Goal: Task Accomplishment & Management: Use online tool/utility

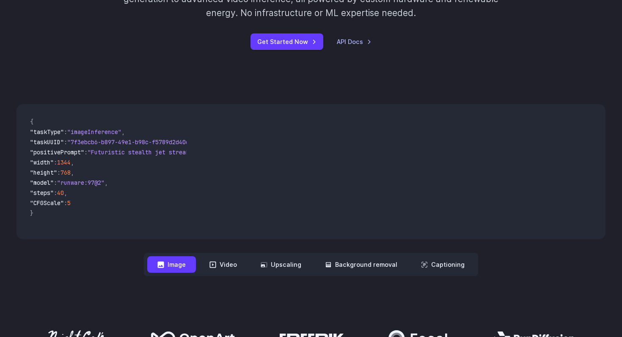
scroll to position [175, 0]
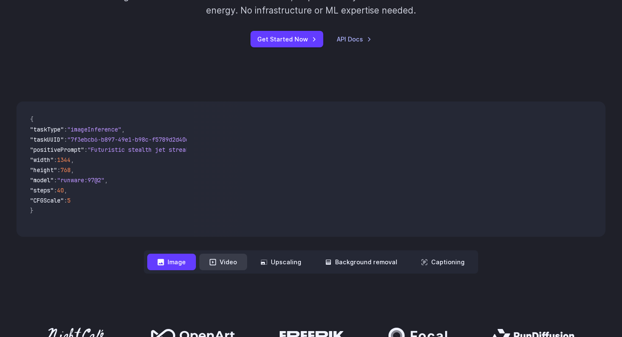
click at [236, 264] on button "Video" at bounding box center [223, 262] width 48 height 17
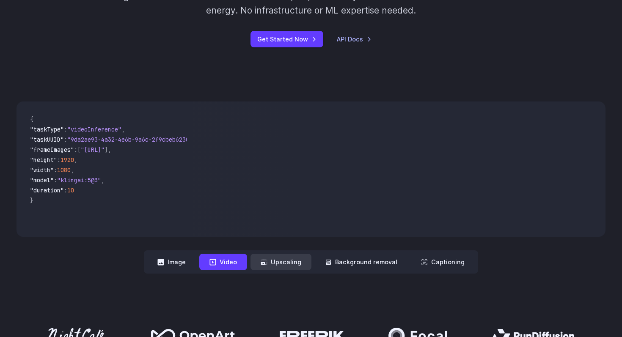
click at [285, 263] on button "Upscaling" at bounding box center [281, 262] width 61 height 17
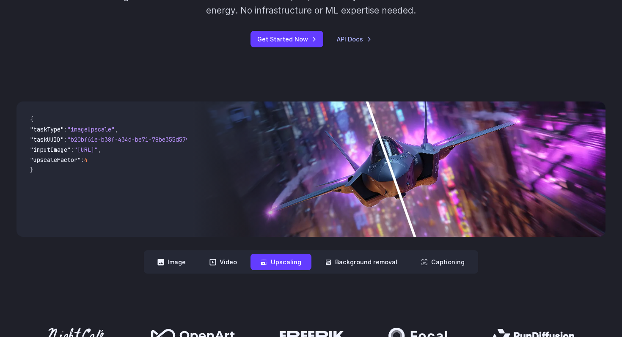
click at [351, 274] on div "**********" at bounding box center [311, 188] width 622 height 227
click at [365, 270] on button "Background removal" at bounding box center [361, 262] width 93 height 17
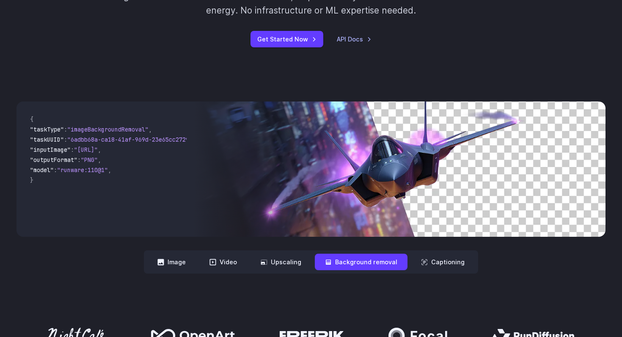
click at [445, 274] on div "**********" at bounding box center [311, 188] width 622 height 227
click at [447, 271] on nav "**********" at bounding box center [311, 262] width 335 height 23
click at [451, 264] on button "Captioning" at bounding box center [443, 262] width 64 height 17
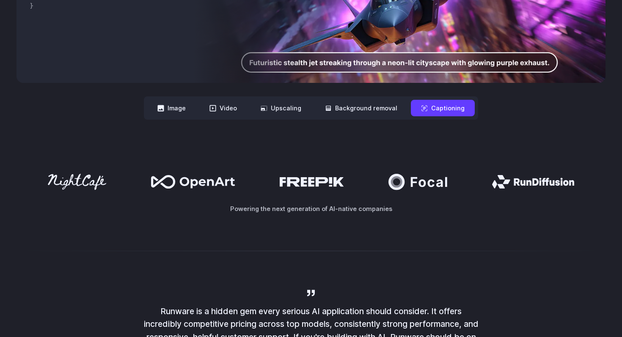
scroll to position [0, 0]
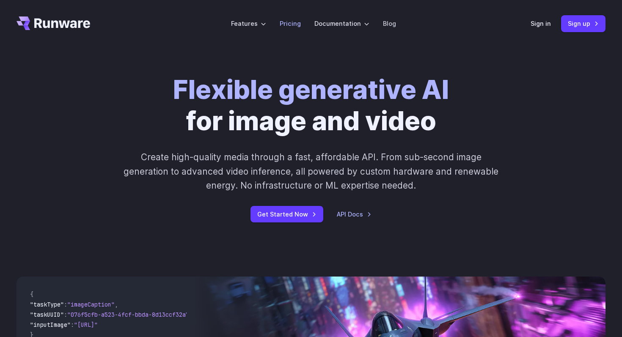
click at [296, 25] on link "Pricing" at bounding box center [290, 24] width 21 height 10
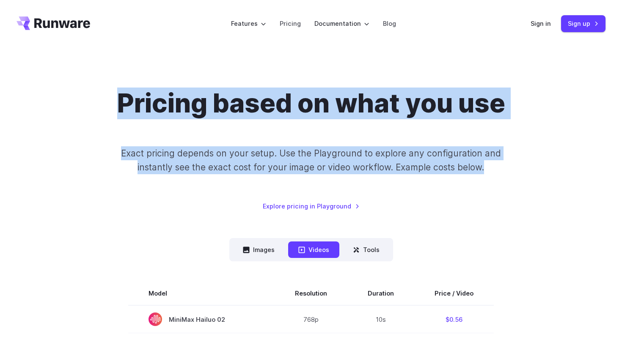
drag, startPoint x: 81, startPoint y: 96, endPoint x: 534, endPoint y: 185, distance: 462.1
click at [534, 185] on div "Pricing based on what you use Exact pricing depends on your setup. Use the Play…" at bounding box center [311, 149] width 589 height 123
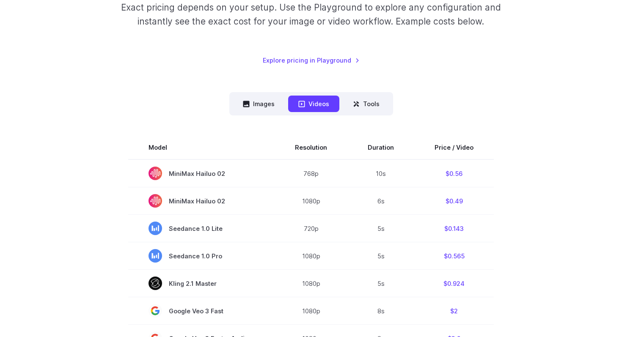
scroll to position [160, 0]
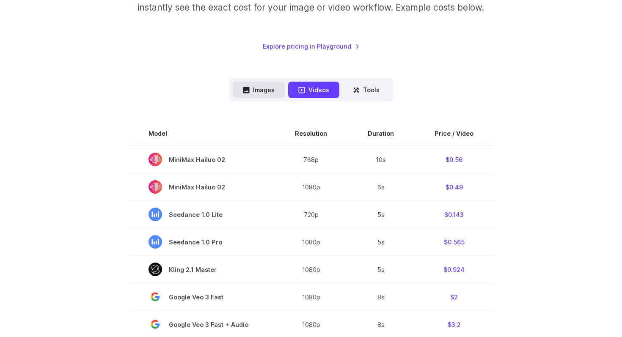
click at [258, 84] on button "Images" at bounding box center [259, 90] width 52 height 17
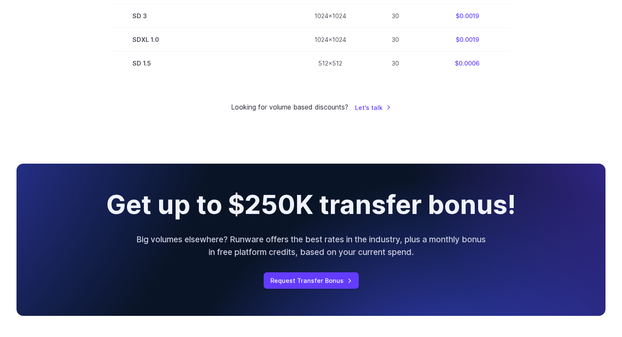
scroll to position [759, 0]
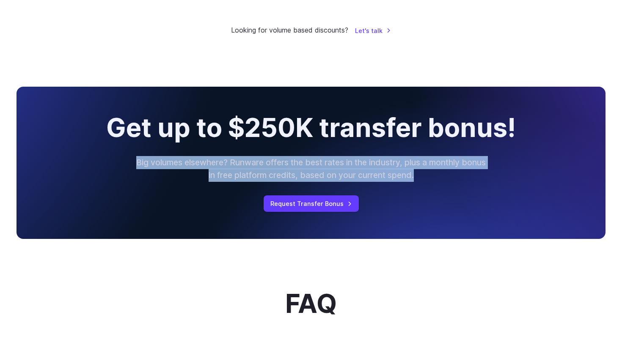
drag, startPoint x: 300, startPoint y: 157, endPoint x: 467, endPoint y: 188, distance: 170.1
click at [467, 188] on div "Get up to $250K transfer bonus! Big volumes elsewhere? Runware offers the best …" at bounding box center [311, 163] width 589 height 152
drag, startPoint x: 467, startPoint y: 188, endPoint x: 441, endPoint y: 150, distance: 45.6
click at [441, 150] on div "Get up to $250K transfer bonus! Big volumes elsewhere? Runware offers the best …" at bounding box center [311, 163] width 589 height 152
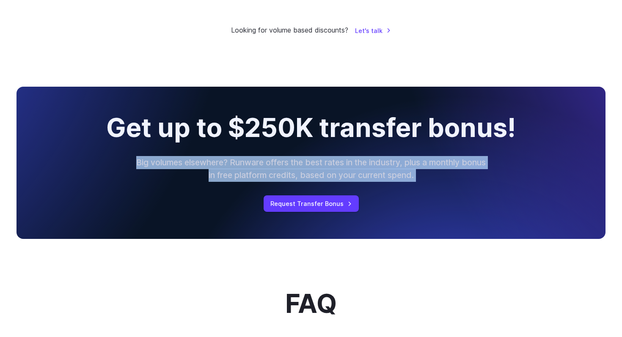
click at [441, 150] on div "Get up to $250K transfer bonus! Big volumes elsewhere? Runware offers the best …" at bounding box center [311, 163] width 589 height 152
drag, startPoint x: 441, startPoint y: 150, endPoint x: 474, endPoint y: 198, distance: 58.4
click at [474, 198] on div "Get up to $250K transfer bonus! Big volumes elsewhere? Runware offers the best …" at bounding box center [311, 163] width 589 height 152
drag, startPoint x: 474, startPoint y: 198, endPoint x: 458, endPoint y: 154, distance: 47.3
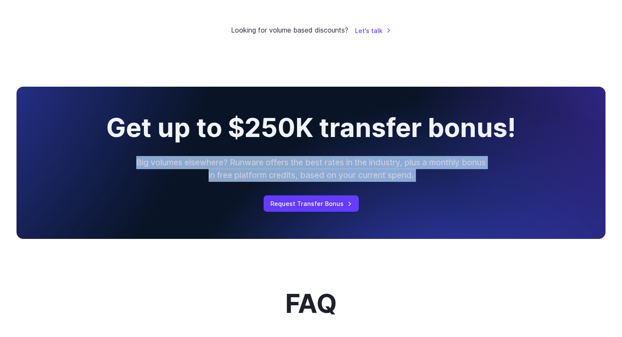
click at [458, 154] on div "Get up to $250K transfer bonus! Big volumes elsewhere? Runware offers the best …" at bounding box center [311, 163] width 589 height 152
drag, startPoint x: 458, startPoint y: 154, endPoint x: 465, endPoint y: 189, distance: 35.9
click at [465, 187] on div "Get up to $250K transfer bonus! Big volumes elsewhere? Runware offers the best …" at bounding box center [311, 163] width 589 height 152
click at [465, 191] on div "Get up to $250K transfer bonus! Big volumes elsewhere? Runware offers the best …" at bounding box center [311, 163] width 589 height 152
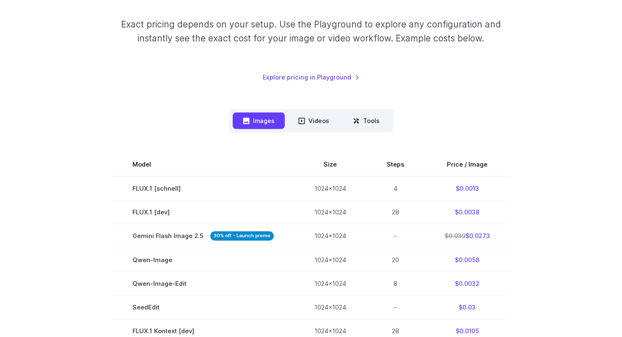
scroll to position [0, 0]
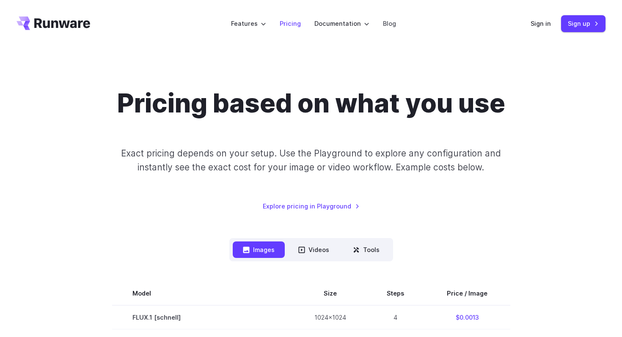
click at [302, 25] on li "Pricing" at bounding box center [290, 23] width 35 height 23
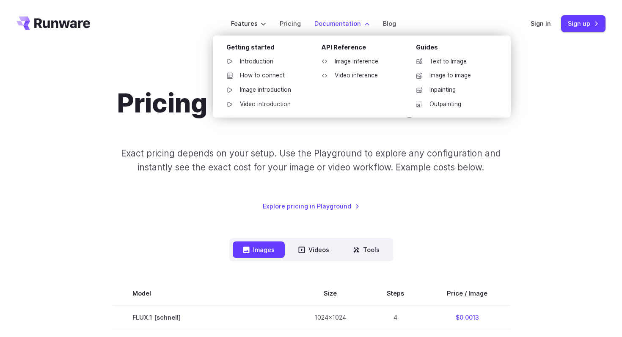
click at [333, 23] on label "Documentation" at bounding box center [342, 24] width 55 height 10
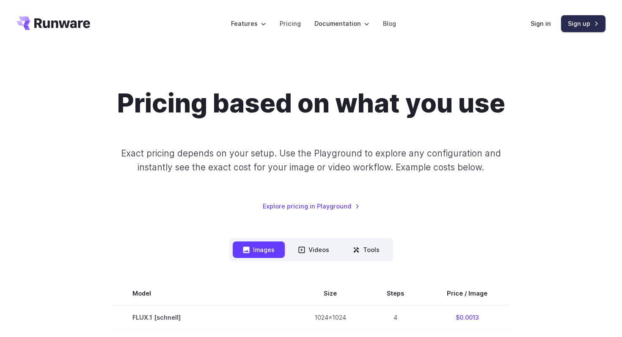
click at [581, 29] on link "Sign up" at bounding box center [583, 23] width 44 height 17
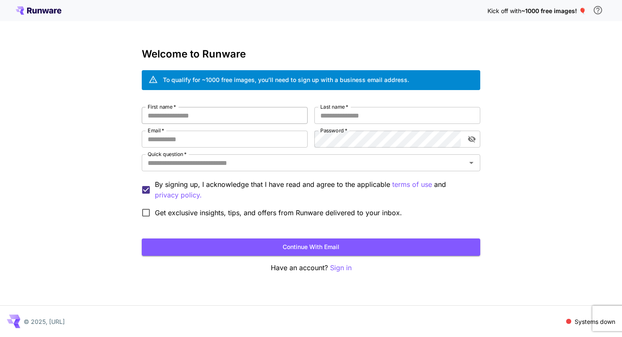
click at [231, 122] on input "First name   *" at bounding box center [225, 115] width 166 height 17
type input "****"
type input "*"
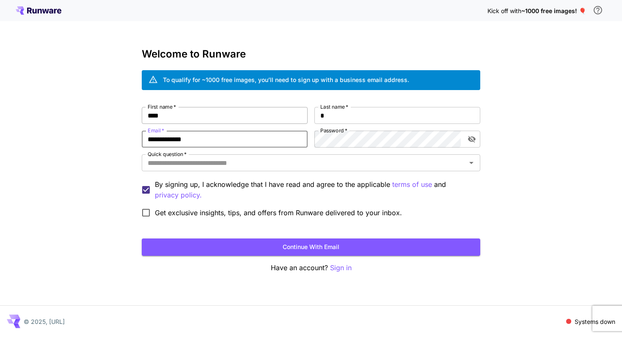
type input "**********"
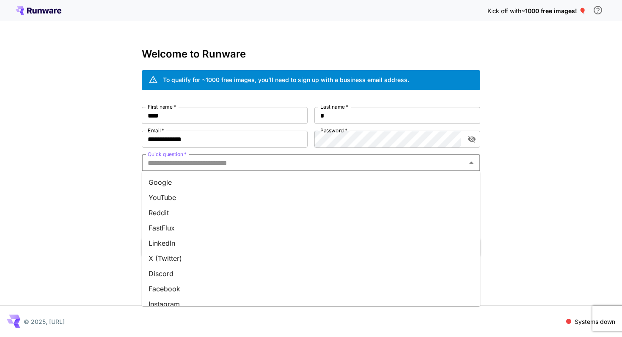
click at [212, 162] on input "Quick question   *" at bounding box center [304, 163] width 320 height 12
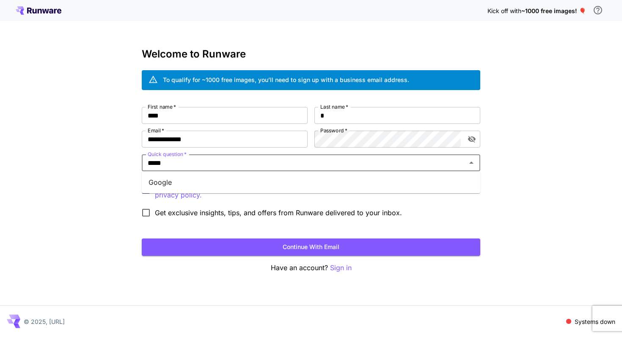
type input "******"
click at [191, 189] on li "Google" at bounding box center [311, 182] width 339 height 15
click at [174, 213] on span "Get exclusive insights, tips, and offers from Runware delivered to your inbox." at bounding box center [278, 213] width 247 height 10
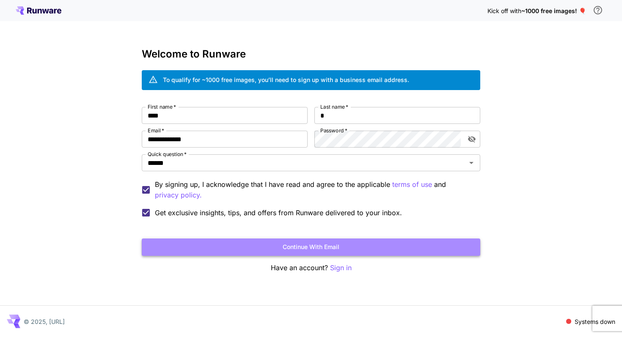
click at [275, 250] on button "Continue with email" at bounding box center [311, 247] width 339 height 17
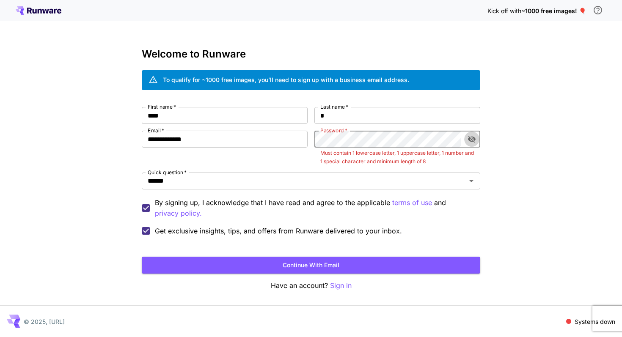
click at [471, 138] on icon "toggle password visibility" at bounding box center [472, 139] width 8 height 8
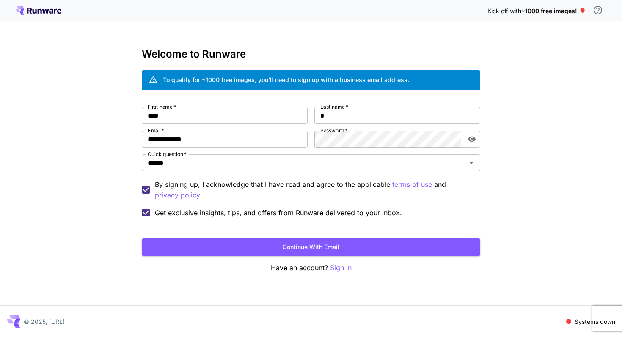
click at [302, 233] on form "**********" at bounding box center [311, 181] width 339 height 149
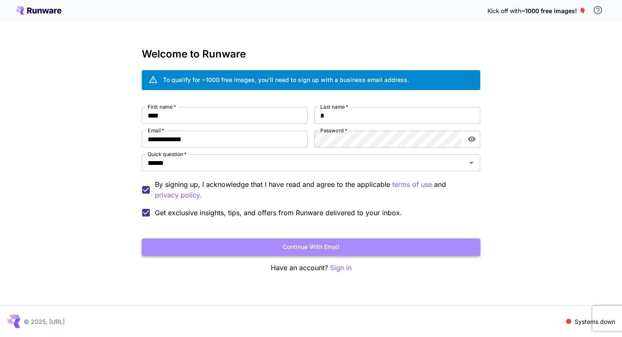
click at [292, 248] on button "Continue with email" at bounding box center [311, 247] width 339 height 17
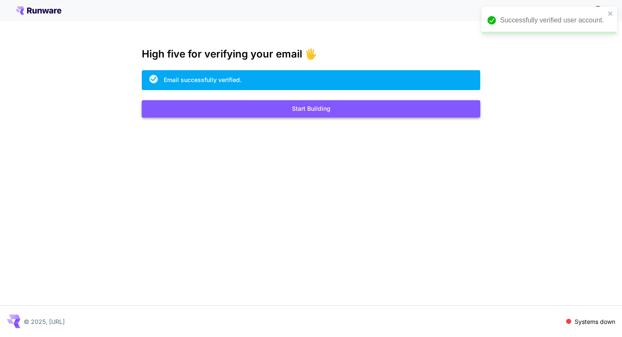
click at [302, 109] on button "Start Building" at bounding box center [311, 108] width 339 height 17
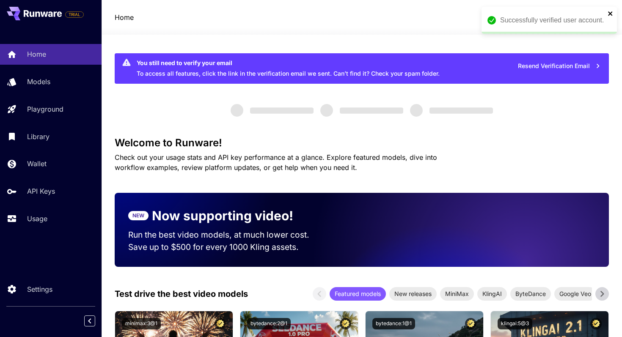
click at [610, 11] on icon "close" at bounding box center [611, 13] width 6 height 7
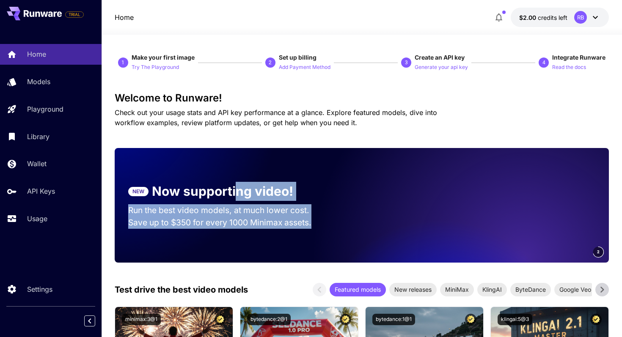
drag, startPoint x: 235, startPoint y: 195, endPoint x: 315, endPoint y: 231, distance: 87.0
click at [315, 231] on section "NEW Now supporting video! Run the best video models, at much lower cost. Save u…" at bounding box center [227, 206] width 224 height 74
click at [320, 227] on p "Save up to $350 for every 1000 Minimax assets." at bounding box center [226, 223] width 197 height 12
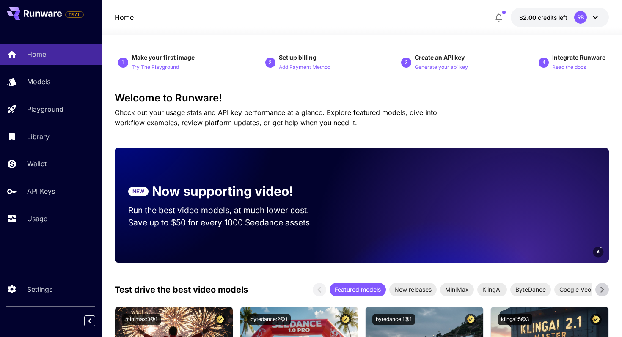
drag, startPoint x: 320, startPoint y: 227, endPoint x: 120, endPoint y: 182, distance: 205.3
click at [120, 182] on section "NEW Now supporting video! Run the best video models, at much lower cost. Save u…" at bounding box center [227, 206] width 224 height 74
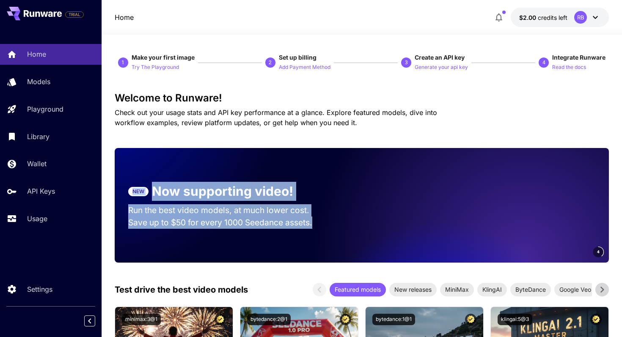
drag, startPoint x: 120, startPoint y: 182, endPoint x: 331, endPoint y: 225, distance: 215.3
click at [331, 225] on section "NEW Now supporting video! Run the best video models, at much lower cost. Save u…" at bounding box center [227, 206] width 224 height 74
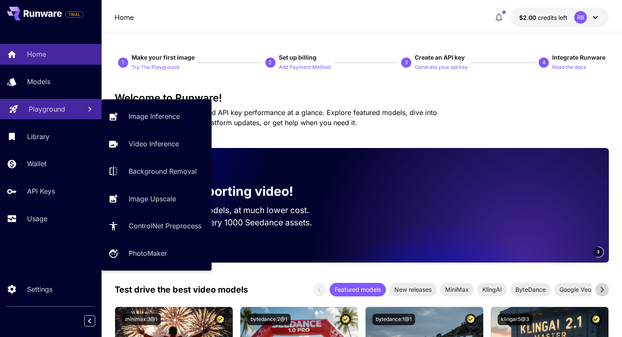
click at [51, 115] on link "Playground" at bounding box center [51, 109] width 102 height 21
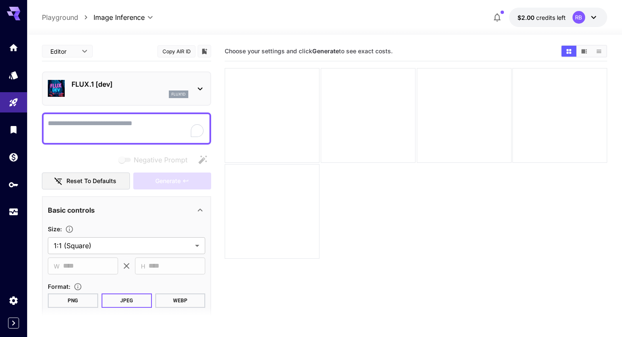
click at [108, 139] on div at bounding box center [126, 129] width 169 height 32
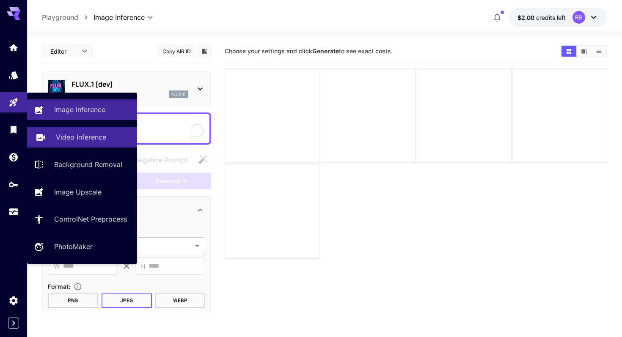
click at [80, 140] on p "Video Inference" at bounding box center [81, 137] width 50 height 10
type input "**********"
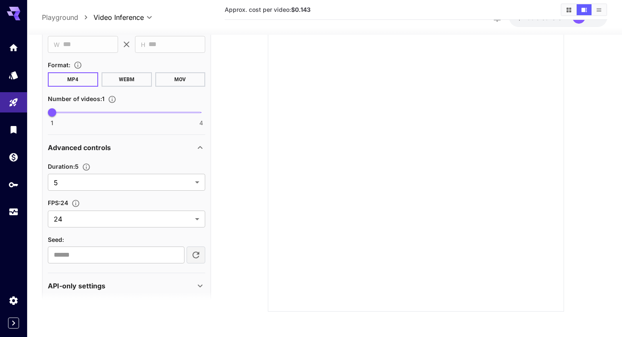
scroll to position [336, 0]
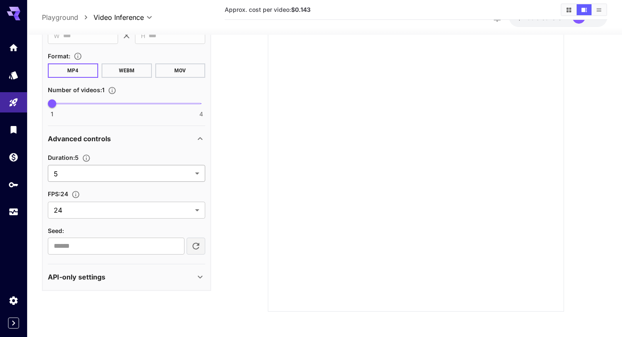
click at [184, 171] on body "**********" at bounding box center [311, 132] width 622 height 410
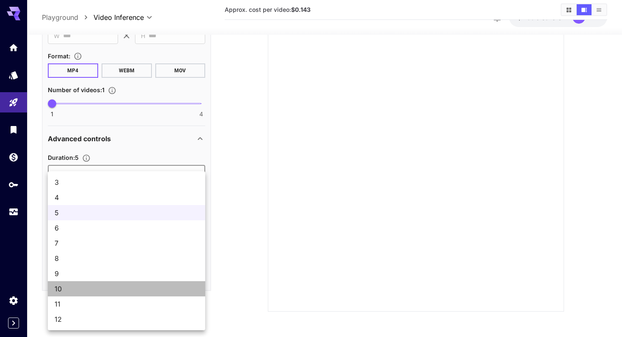
click at [78, 290] on span "10" at bounding box center [127, 289] width 144 height 10
type input "**"
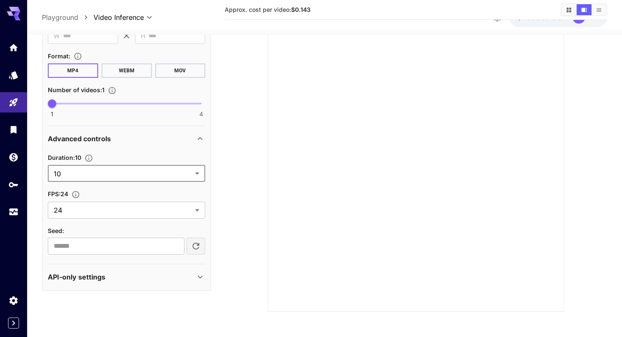
click at [122, 285] on div "API-only settings" at bounding box center [127, 277] width 158 height 20
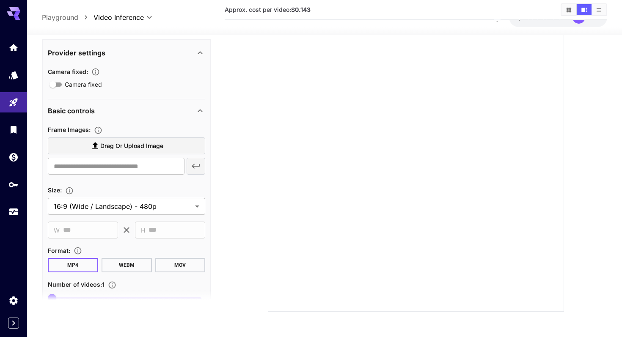
scroll to position [0, 0]
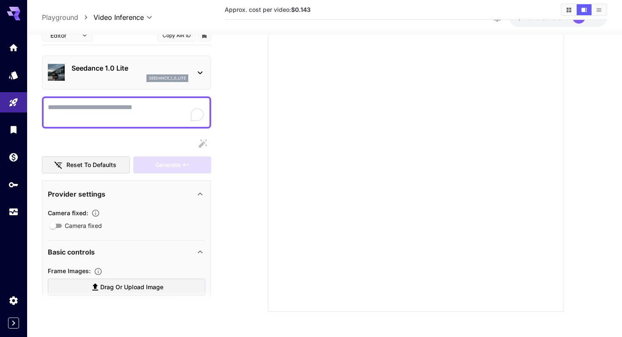
click at [152, 111] on textarea "Camera fixed" at bounding box center [127, 112] width 158 height 20
drag, startPoint x: 221, startPoint y: 61, endPoint x: 201, endPoint y: 71, distance: 22.3
click at [221, 61] on main "**********" at bounding box center [325, 144] width 566 height 350
click at [199, 71] on icon at bounding box center [200, 72] width 10 height 10
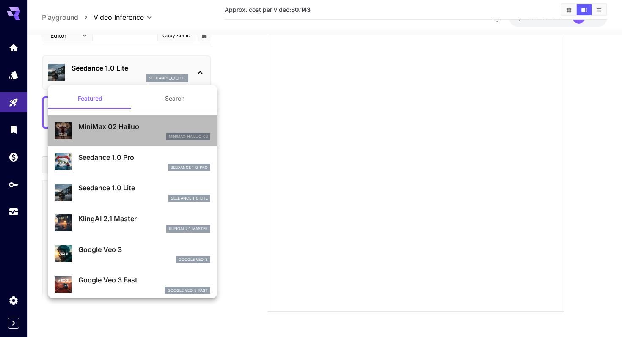
click at [159, 124] on p "MiniMax 02 Hailuo" at bounding box center [144, 127] width 132 height 10
type input "**********"
type input "***"
type input "*"
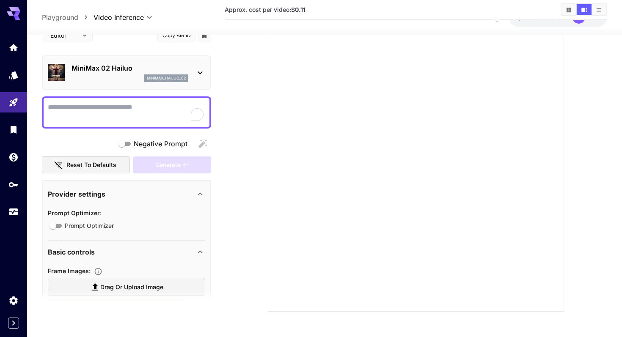
click at [155, 114] on textarea "Negative Prompt" at bounding box center [127, 112] width 158 height 20
click at [130, 113] on textarea "Negative Prompt" at bounding box center [127, 112] width 158 height 20
paste textarea "**********"
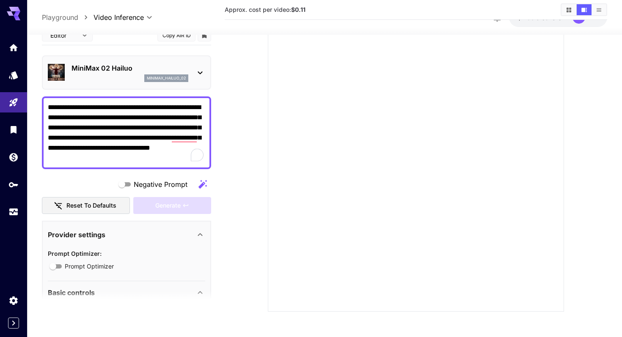
click at [227, 183] on section at bounding box center [416, 153] width 383 height 317
click at [161, 149] on textarea "**********" at bounding box center [127, 132] width 158 height 61
click at [150, 87] on div "MiniMax 02 Hailuo minimax_hailuo_02" at bounding box center [126, 72] width 169 height 34
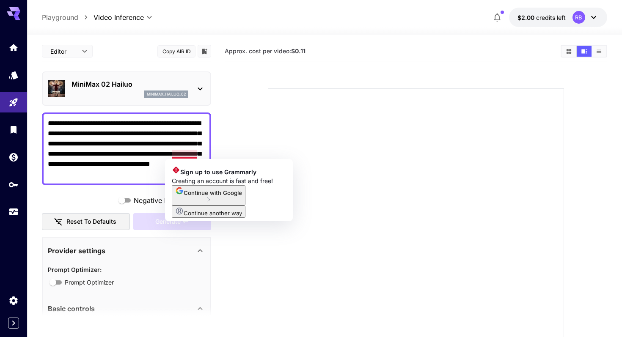
click at [165, 198] on span "Negative Prompt" at bounding box center [161, 201] width 54 height 10
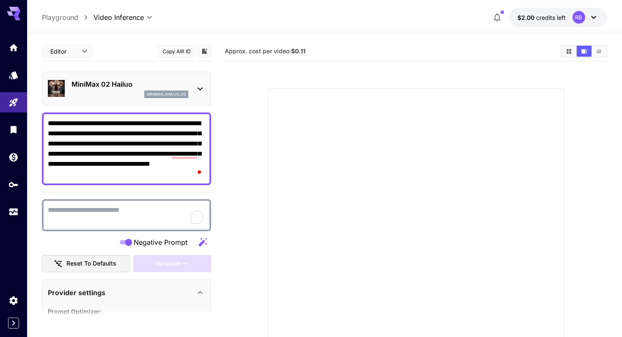
click at [147, 201] on div at bounding box center [126, 215] width 169 height 32
click at [128, 212] on textarea "Negative Prompt" at bounding box center [127, 215] width 158 height 20
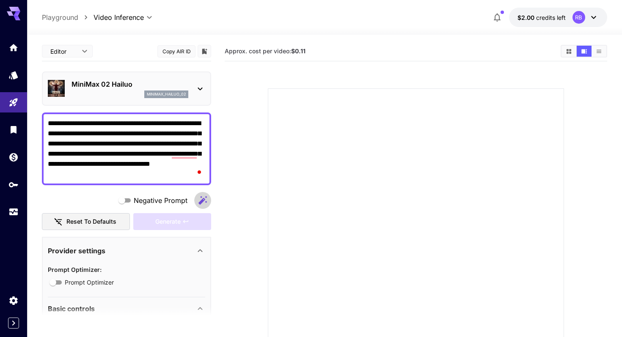
click at [205, 200] on icon "button" at bounding box center [203, 200] width 8 height 8
type textarea "**********"
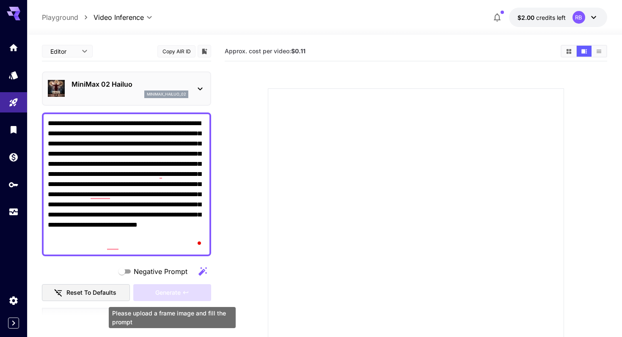
click at [163, 290] on div "Generate" at bounding box center [172, 293] width 78 height 17
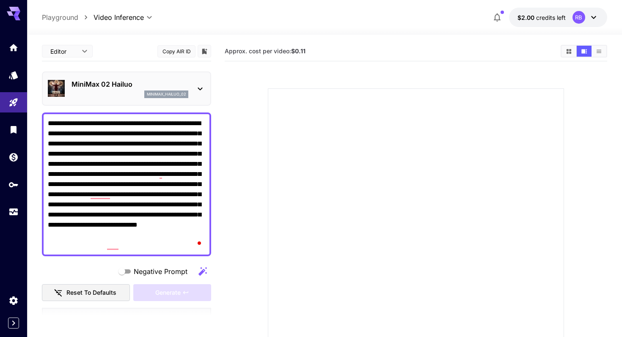
click at [175, 225] on textarea "**********" at bounding box center [127, 185] width 158 height 132
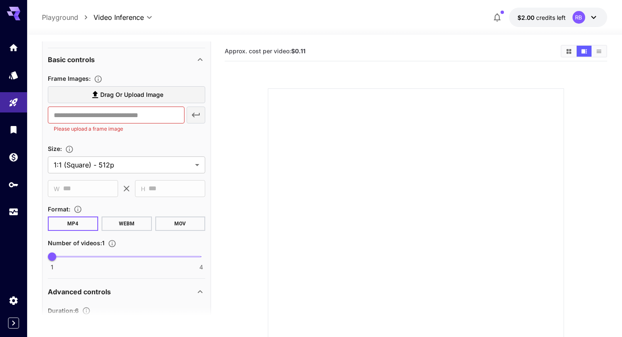
scroll to position [207, 0]
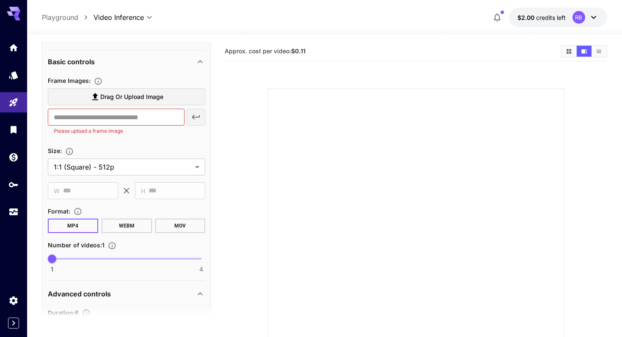
click at [191, 124] on div "​ Please upload a frame image" at bounding box center [127, 122] width 158 height 27
click at [196, 119] on div "​ Please upload a frame image" at bounding box center [127, 122] width 158 height 27
click at [131, 132] on p "Please upload a frame image" at bounding box center [116, 131] width 125 height 8
click at [131, 121] on input "text" at bounding box center [116, 117] width 137 height 17
click at [135, 97] on span "Drag or upload image" at bounding box center [131, 97] width 63 height 11
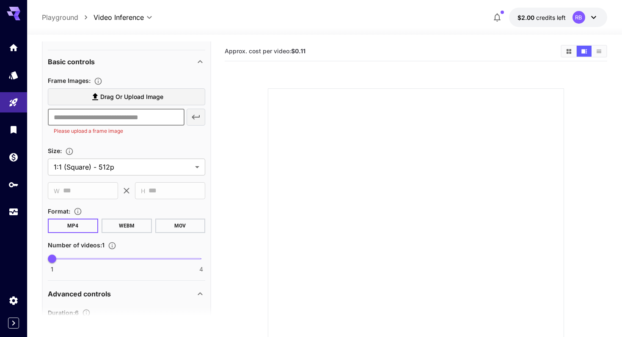
click at [0, 0] on input "Drag or upload image" at bounding box center [0, 0] width 0 height 0
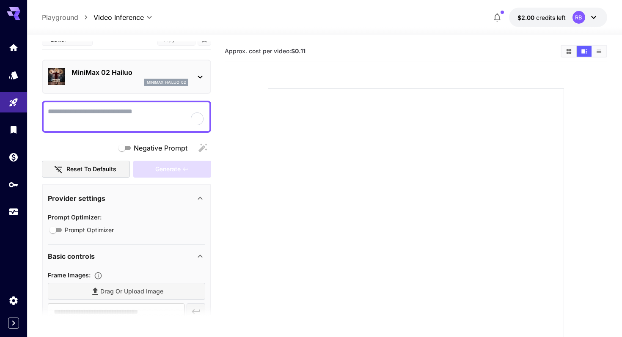
scroll to position [0, 0]
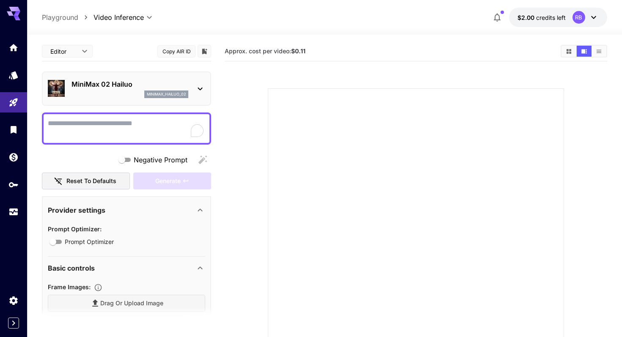
click at [96, 120] on textarea "Negative Prompt" at bounding box center [127, 129] width 158 height 20
paste textarea "**********"
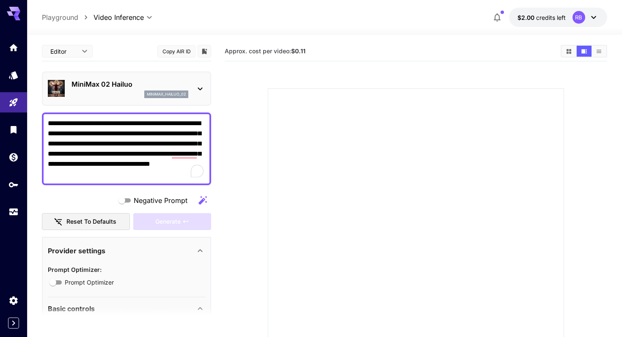
type textarea "**********"
click at [231, 200] on section at bounding box center [416, 226] width 373 height 317
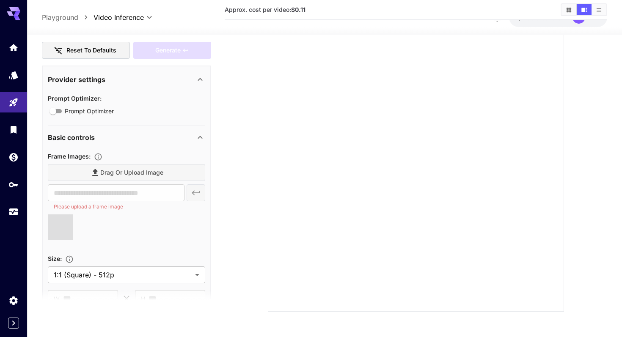
scroll to position [215, 0]
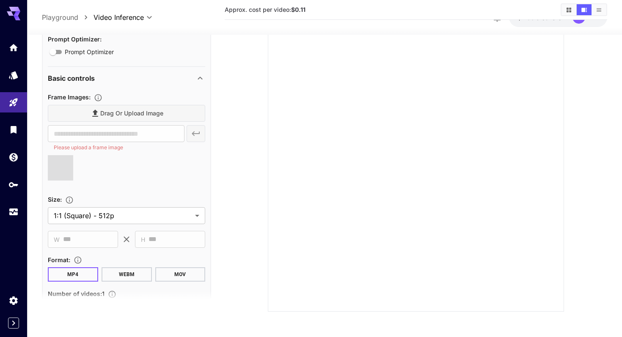
type input "**********"
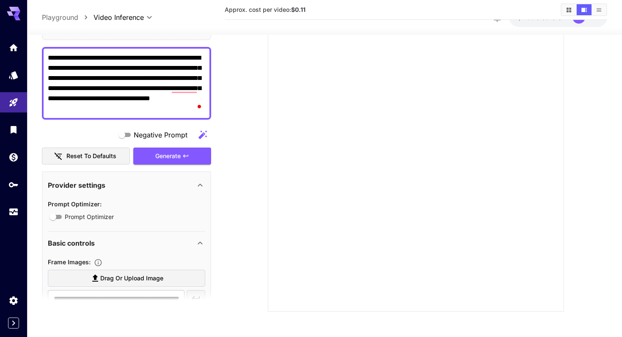
scroll to position [30, 0]
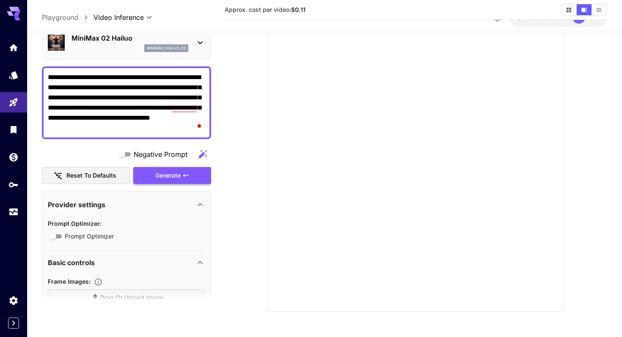
click at [180, 171] on div "Negative Prompt Reset to defaults Generate" at bounding box center [126, 165] width 169 height 39
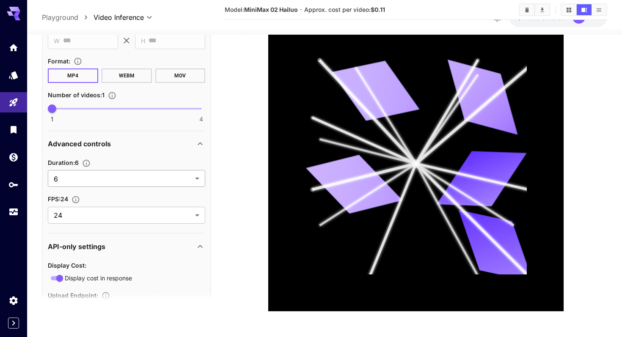
scroll to position [450, 0]
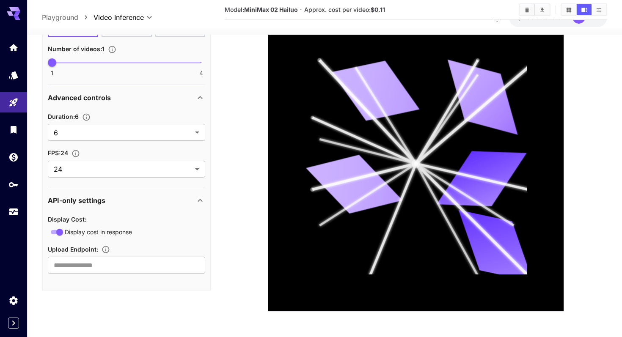
click at [195, 202] on icon at bounding box center [200, 200] width 10 height 10
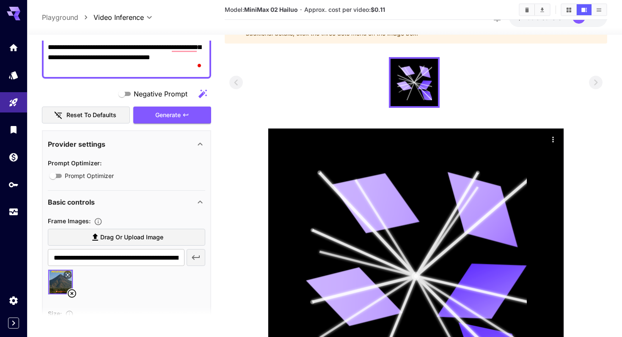
scroll to position [0, 0]
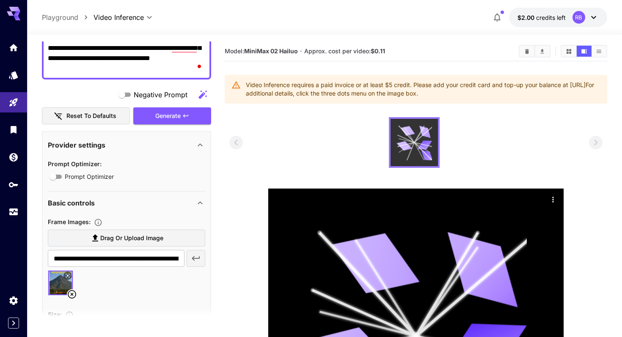
click at [418, 144] on icon at bounding box center [415, 143] width 36 height 36
drag, startPoint x: 315, startPoint y: 87, endPoint x: 540, endPoint y: 102, distance: 225.8
click at [540, 102] on div "Video Inference requires a paid invoice or at least $5 credit. Please add your …" at bounding box center [416, 89] width 383 height 29
click at [542, 95] on div "Video Inference requires a paid invoice or at least $5 credit. Please add your …" at bounding box center [423, 89] width 355 height 24
click at [272, 135] on div at bounding box center [416, 142] width 373 height 51
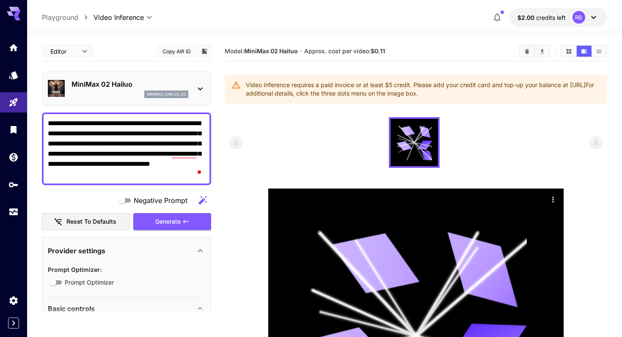
click at [17, 13] on icon at bounding box center [17, 13] width 7 height 5
click at [15, 13] on icon at bounding box center [17, 13] width 7 height 5
click at [15, 50] on icon "Home" at bounding box center [14, 45] width 10 height 10
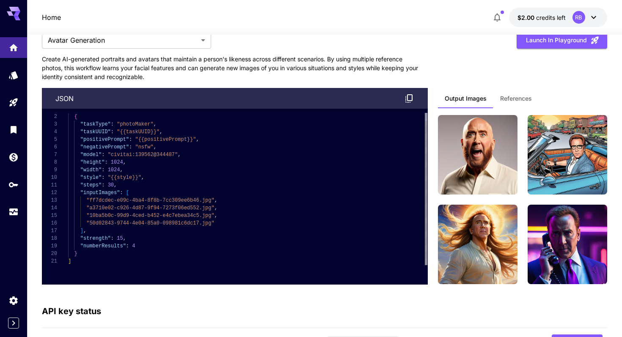
scroll to position [2317, 0]
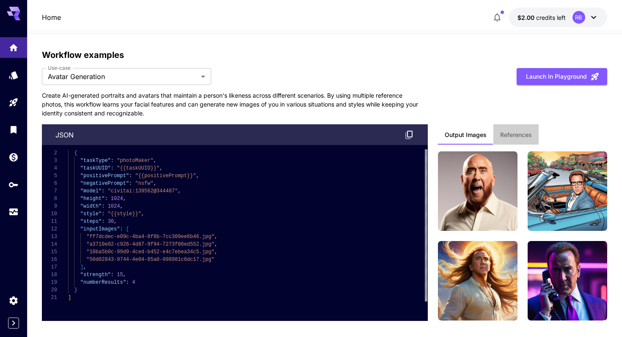
click at [524, 135] on span "References" at bounding box center [516, 135] width 32 height 8
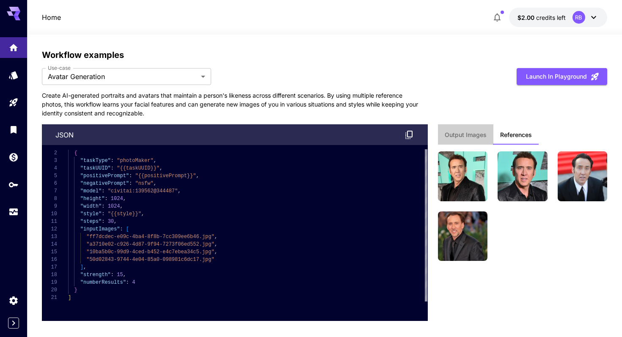
click at [474, 137] on span "Output Images" at bounding box center [466, 135] width 42 height 8
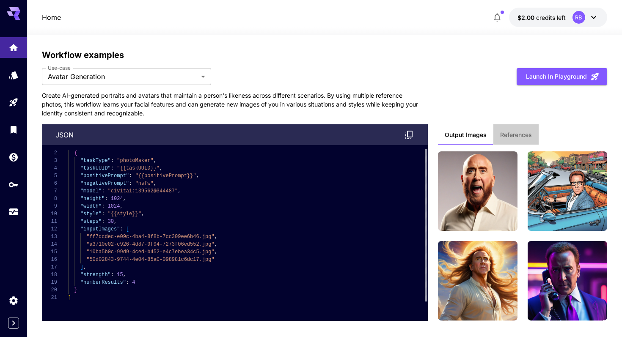
click at [526, 135] on span "References" at bounding box center [516, 135] width 32 height 8
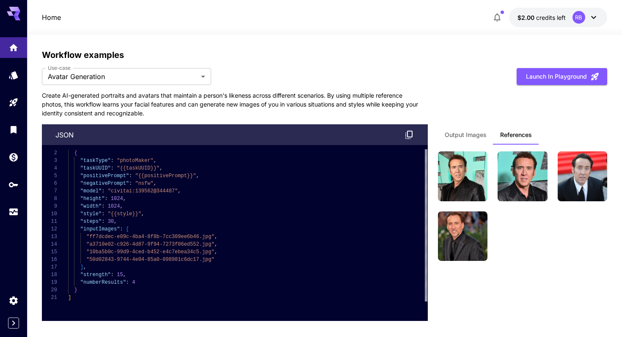
click at [473, 130] on button "Output Images" at bounding box center [465, 134] width 55 height 20
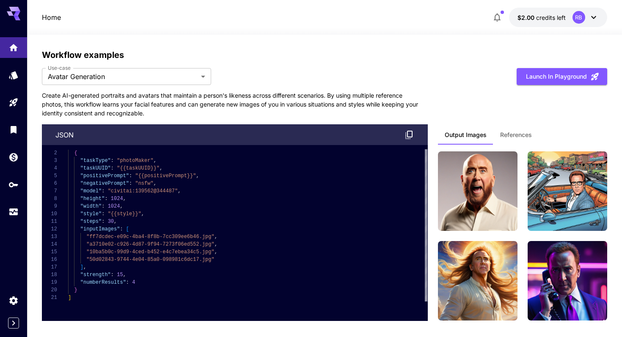
click at [472, 106] on div "**********" at bounding box center [325, 185] width 566 height 273
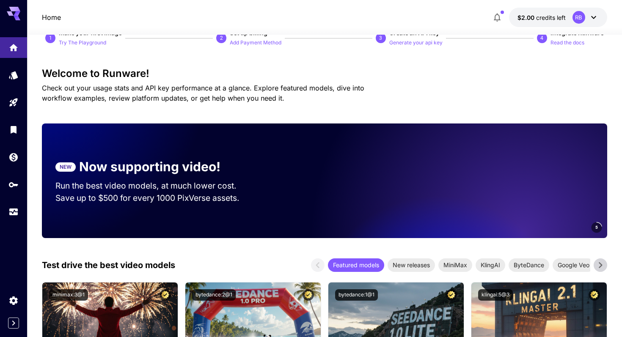
scroll to position [0, 0]
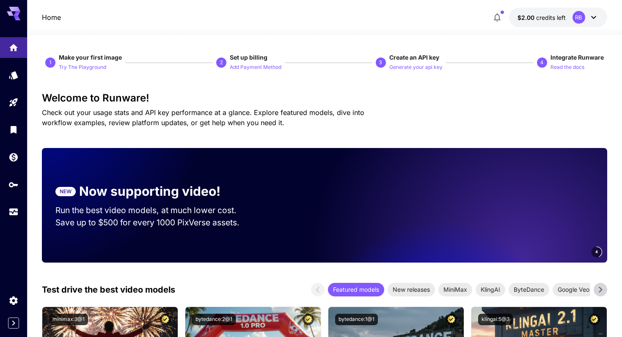
click at [349, 107] on div "Welcome to Runware! Check out your usage stats and API key performance at a gla…" at bounding box center [325, 110] width 566 height 36
click at [12, 77] on icon "Models" at bounding box center [14, 73] width 9 height 8
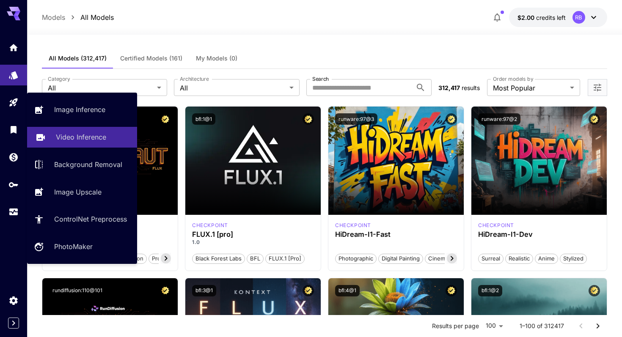
click at [94, 141] on p "Video Inference" at bounding box center [81, 137] width 50 height 10
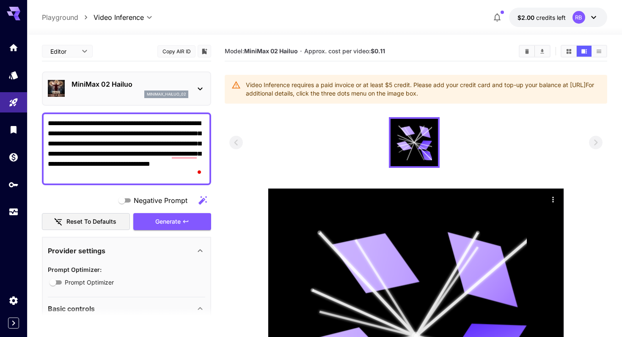
click at [169, 171] on textarea "**********" at bounding box center [127, 149] width 158 height 61
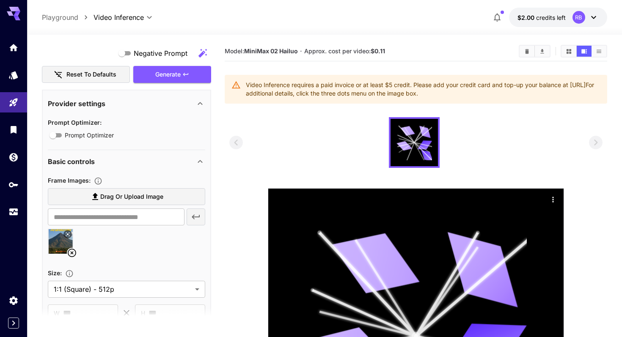
scroll to position [178, 0]
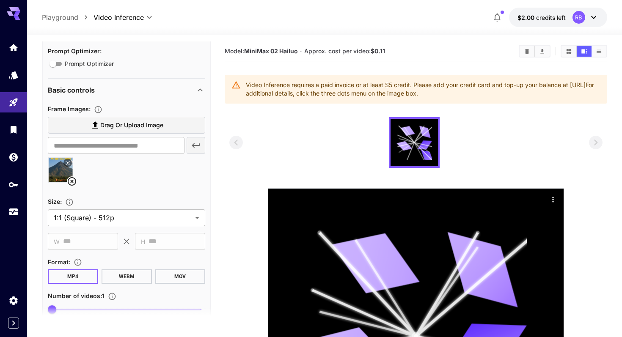
type textarea "*******"
click at [73, 180] on icon at bounding box center [72, 181] width 8 height 8
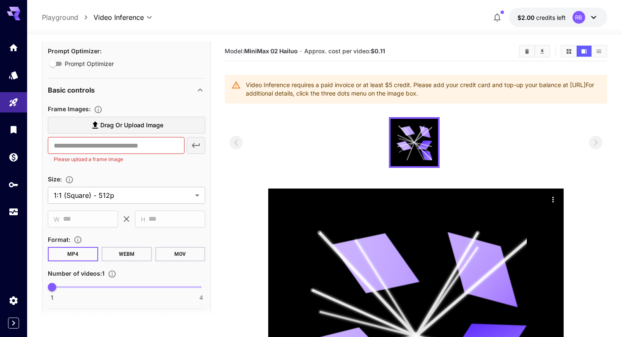
click at [199, 89] on icon at bounding box center [200, 90] width 10 height 10
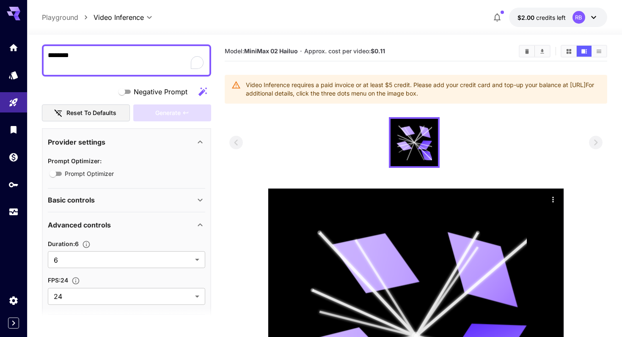
scroll to position [61, 0]
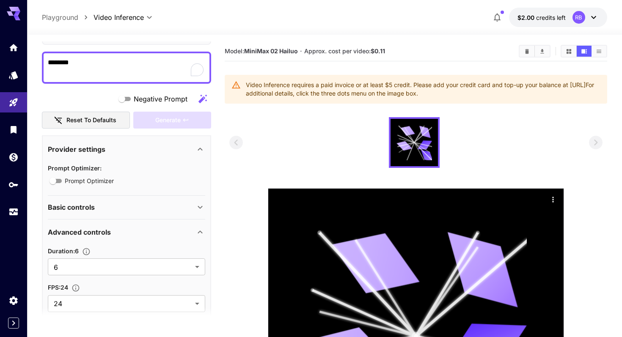
click at [94, 60] on textarea "*******" at bounding box center [127, 68] width 158 height 20
click at [207, 232] on div "**********" at bounding box center [126, 241] width 169 height 213
click at [201, 232] on icon at bounding box center [200, 232] width 10 height 10
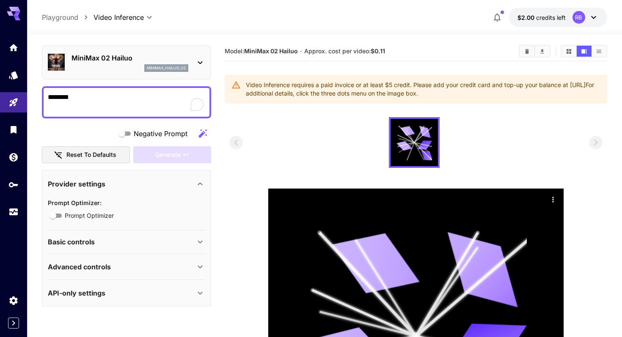
scroll to position [26, 0]
click at [123, 98] on textarea "*******" at bounding box center [127, 102] width 158 height 20
click at [64, 19] on p "Playground" at bounding box center [60, 17] width 36 height 10
type input "**********"
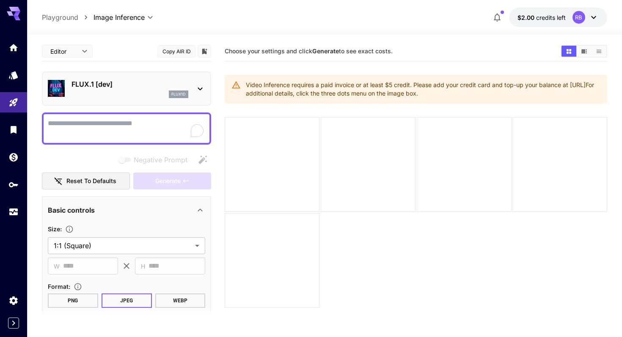
click at [135, 126] on textarea "Negative Prompt" at bounding box center [127, 129] width 158 height 20
click at [115, 119] on textarea "Negative Prompt" at bounding box center [127, 129] width 158 height 20
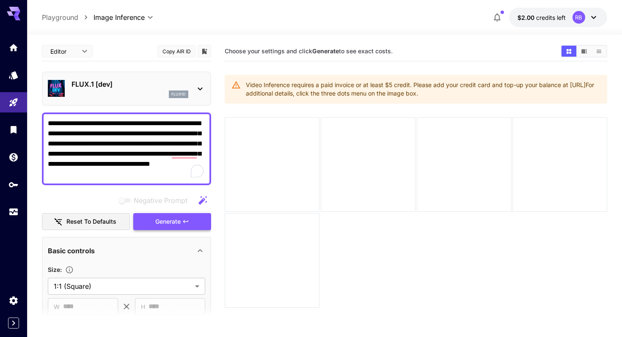
type textarea "**********"
click at [174, 222] on span "Generate" at bounding box center [167, 222] width 25 height 11
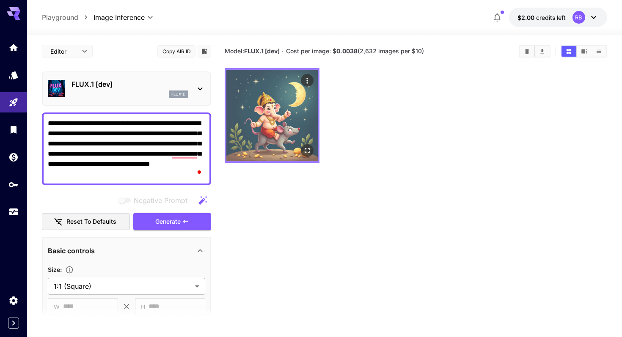
click at [277, 122] on img at bounding box center [272, 115] width 91 height 91
click at [275, 116] on img at bounding box center [272, 115] width 91 height 91
click at [282, 107] on img at bounding box center [272, 115] width 91 height 91
click at [308, 150] on icon "Open in fullscreen" at bounding box center [307, 151] width 8 height 8
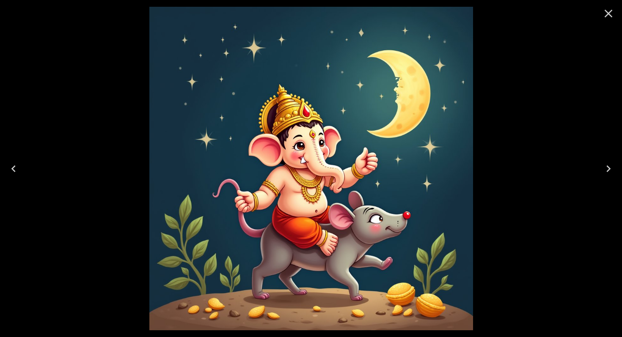
click at [610, 15] on icon "Close" at bounding box center [609, 14] width 8 height 8
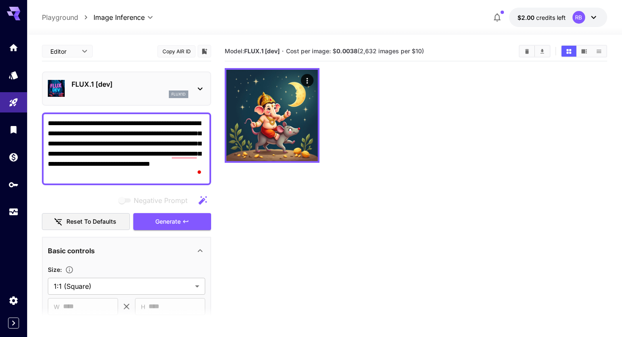
click at [393, 158] on div at bounding box center [416, 115] width 383 height 95
click at [160, 94] on div "flux1d" at bounding box center [130, 95] width 117 height 8
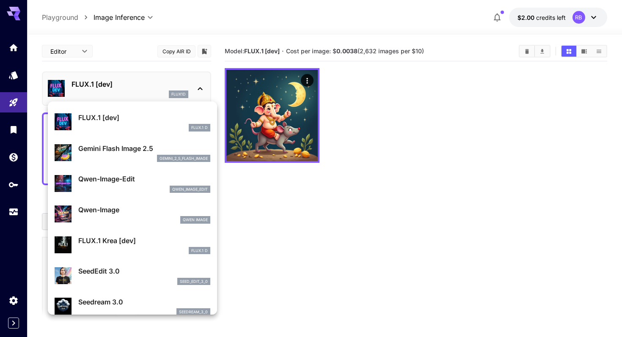
scroll to position [26, 0]
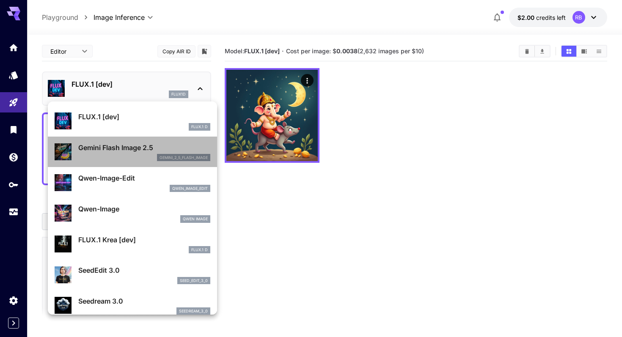
click at [141, 157] on div "gemini_2_5_flash_image" at bounding box center [144, 158] width 132 height 8
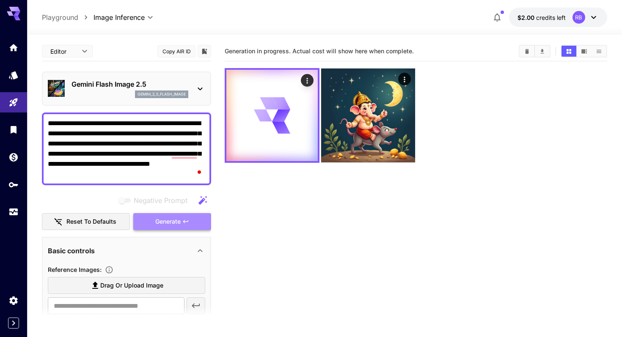
click at [163, 219] on span "Generate" at bounding box center [167, 222] width 25 height 11
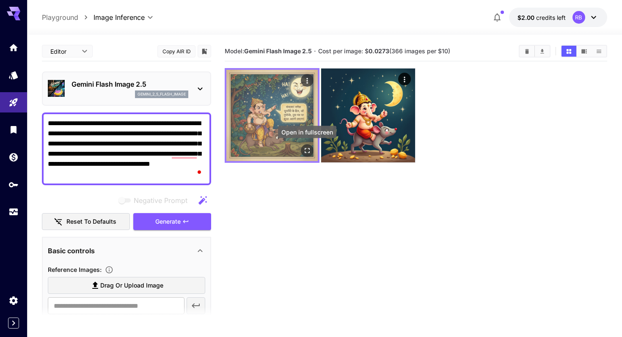
click at [307, 149] on icon "Open in fullscreen" at bounding box center [307, 151] width 8 height 8
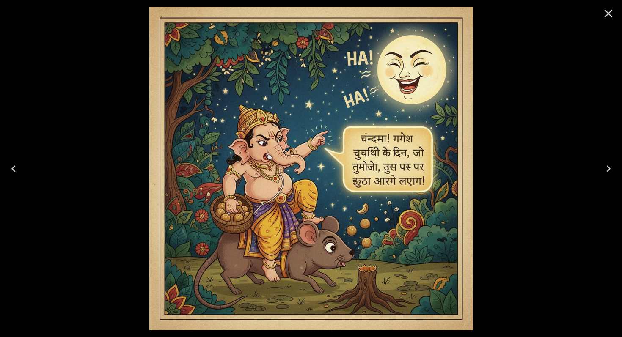
click at [610, 13] on icon "Close" at bounding box center [609, 14] width 14 height 14
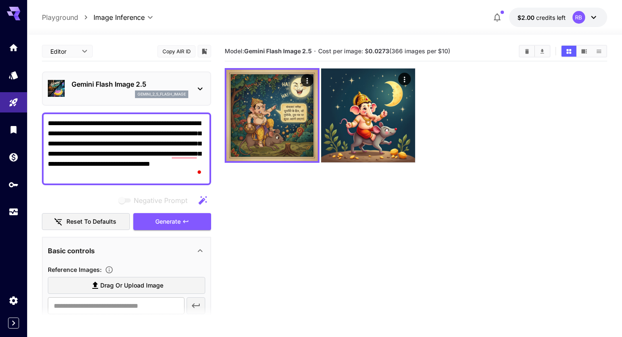
click at [329, 207] on section "Model: Gemini Flash Image 2.5 · Cost per image: $ 0.0273 (366 images per $10)" at bounding box center [416, 209] width 383 height 337
drag, startPoint x: 387, startPoint y: 51, endPoint x: 370, endPoint y: 53, distance: 17.4
click at [370, 53] on b "0.0273" at bounding box center [379, 50] width 21 height 7
click at [372, 53] on b "0.0273" at bounding box center [379, 50] width 21 height 7
drag, startPoint x: 371, startPoint y: 51, endPoint x: 390, endPoint y: 50, distance: 19.9
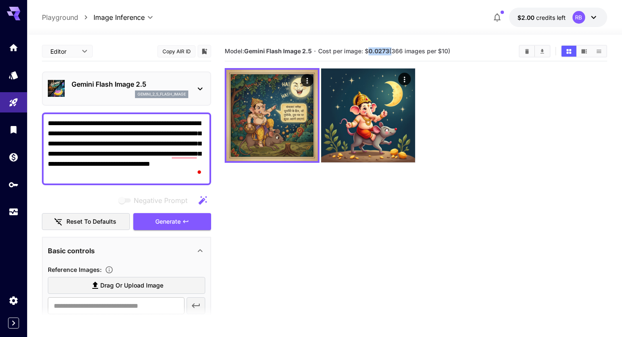
click at [390, 50] on span "Cost per image: $ 0.0273 (366 images per $10)" at bounding box center [384, 50] width 132 height 7
copy span "0.0273"
click at [466, 116] on div at bounding box center [416, 115] width 383 height 95
click at [133, 80] on p "Gemini Flash Image 2.5" at bounding box center [130, 84] width 117 height 10
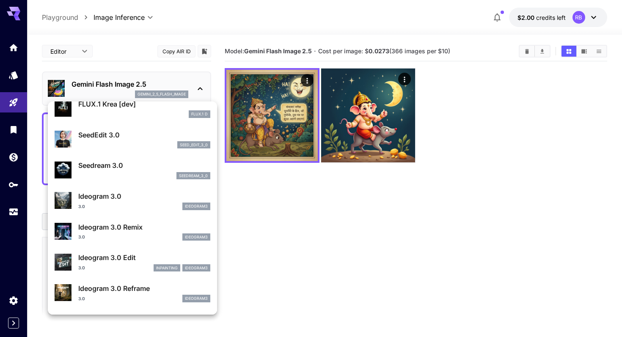
scroll to position [163, 0]
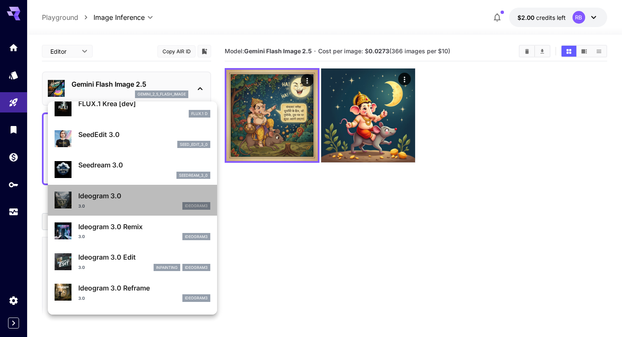
click at [149, 201] on div "Ideogram 3.0 3.0 ideogram3" at bounding box center [144, 200] width 132 height 19
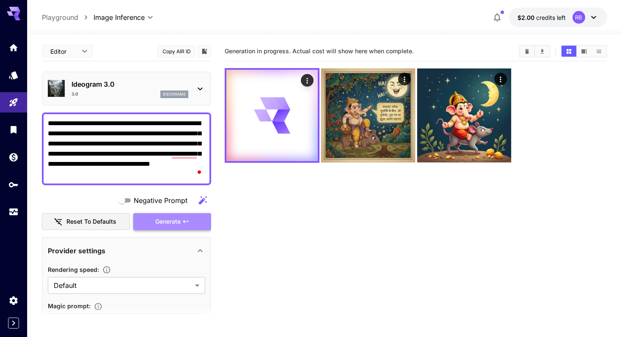
click at [182, 226] on button "Generate" at bounding box center [172, 221] width 78 height 17
click at [186, 90] on div "Ideogram 3.0 3.0 ideogram3" at bounding box center [130, 88] width 117 height 19
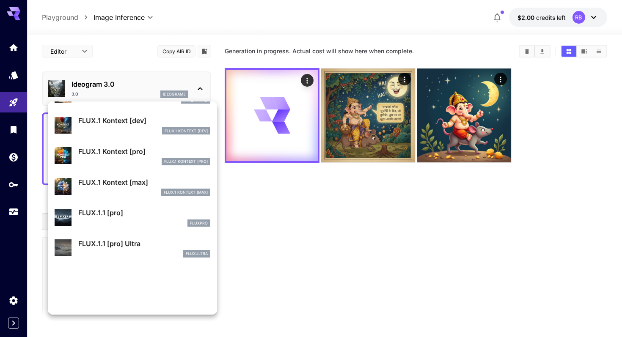
scroll to position [429, 0]
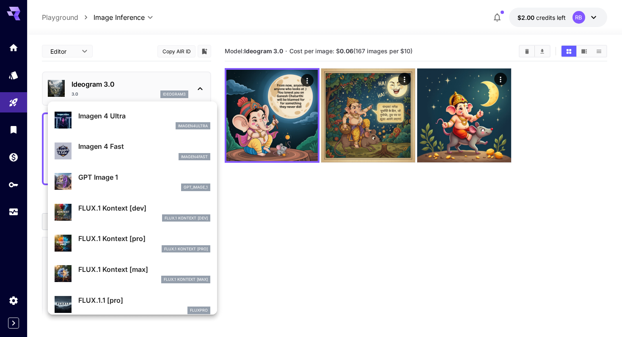
click at [278, 211] on div at bounding box center [311, 168] width 622 height 337
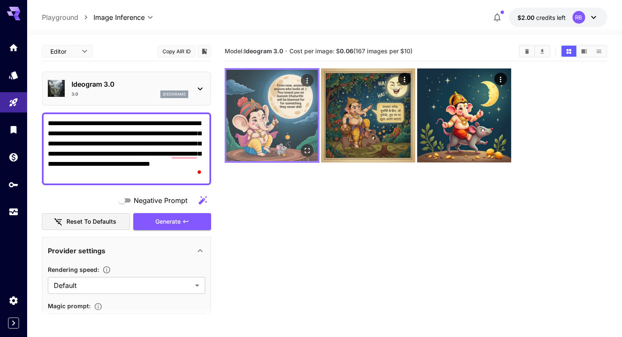
click at [275, 97] on img at bounding box center [272, 115] width 91 height 91
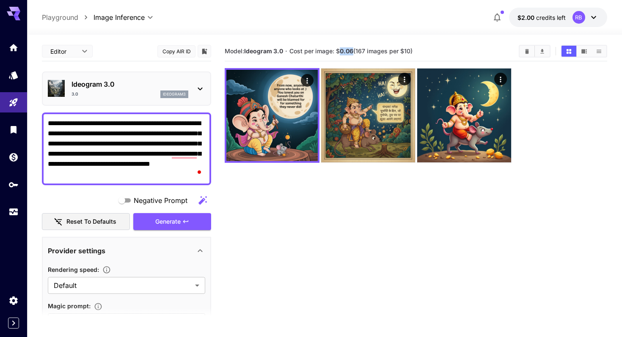
drag, startPoint x: 340, startPoint y: 50, endPoint x: 353, endPoint y: 50, distance: 12.7
click at [353, 50] on b "0.06" at bounding box center [347, 50] width 14 height 7
click at [155, 97] on div "3.0 ideogram3" at bounding box center [130, 95] width 117 height 8
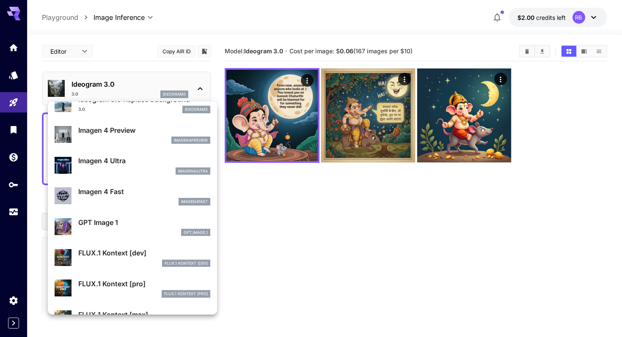
scroll to position [386, 0]
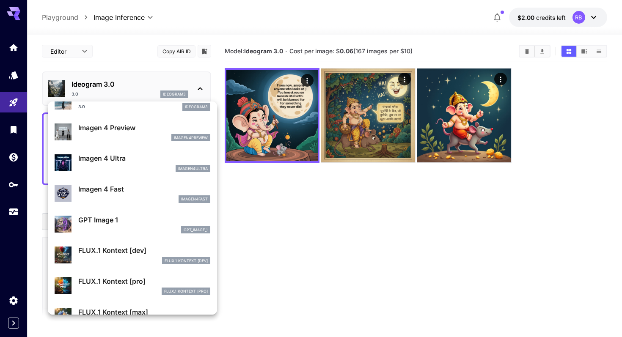
click at [138, 190] on p "Imagen 4 Fast" at bounding box center [144, 189] width 132 height 10
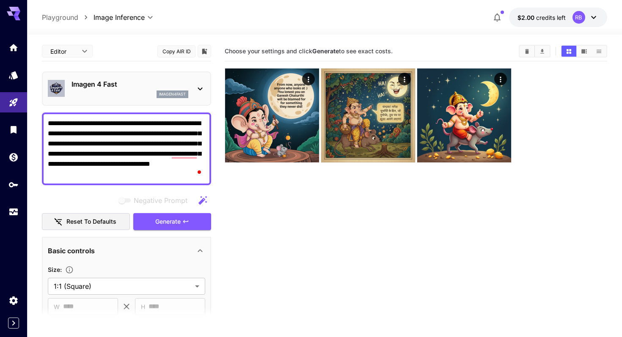
click at [178, 211] on div "Negative Prompt Reset to defaults Generate" at bounding box center [126, 211] width 169 height 39
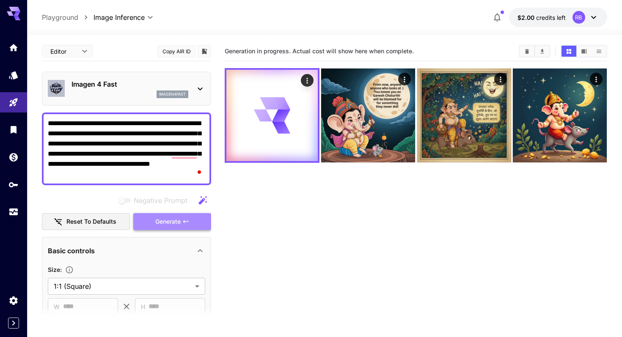
click at [178, 215] on button "Generate" at bounding box center [172, 221] width 78 height 17
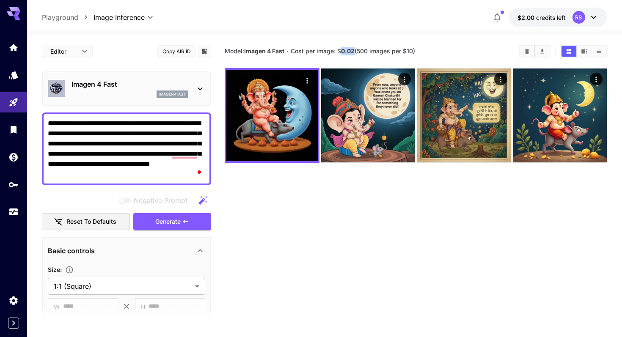
drag, startPoint x: 343, startPoint y: 51, endPoint x: 355, endPoint y: 51, distance: 11.9
click at [355, 51] on b "0.02" at bounding box center [348, 50] width 14 height 7
copy b "0.02"
click at [325, 201] on section "Model: Imagen 4 Fast · Cost per image: $ 0.02 (500 images per $10)" at bounding box center [416, 209] width 383 height 337
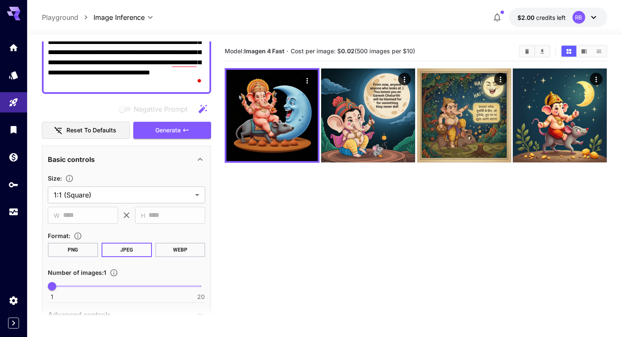
scroll to position [135, 0]
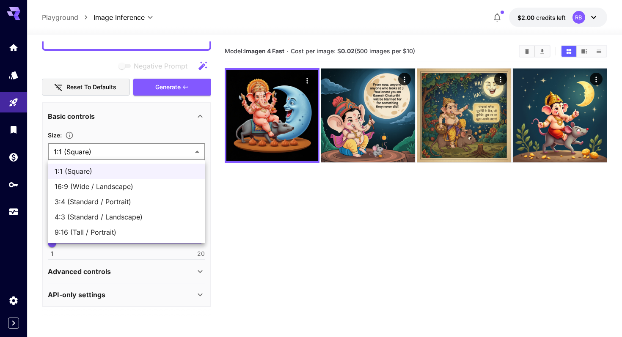
click at [172, 158] on body "**********" at bounding box center [311, 202] width 622 height 404
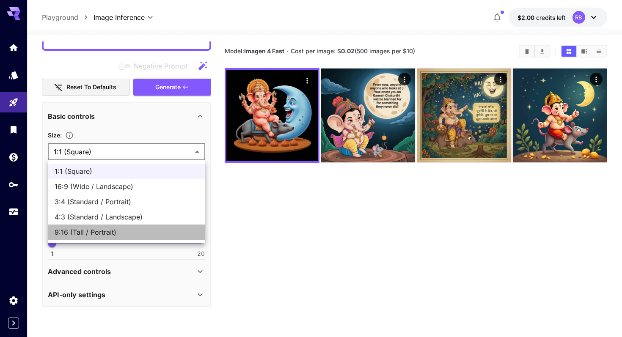
click at [106, 228] on span "9:16 (Tall / Portrait)" at bounding box center [127, 232] width 144 height 10
type input "**********"
type input "***"
type input "****"
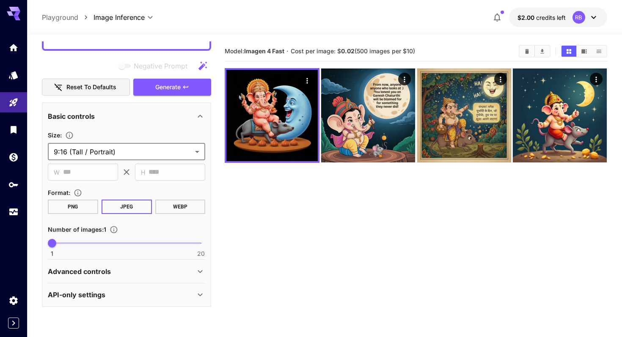
click at [267, 234] on section "Model: Imagen 4 Fast · Cost per image: $ 0.02 (500 images per $10)" at bounding box center [416, 209] width 383 height 337
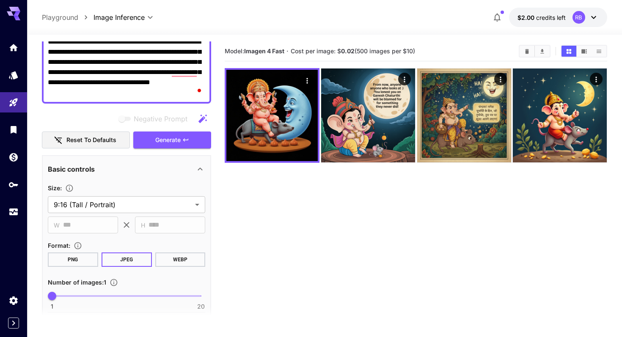
scroll to position [8, 0]
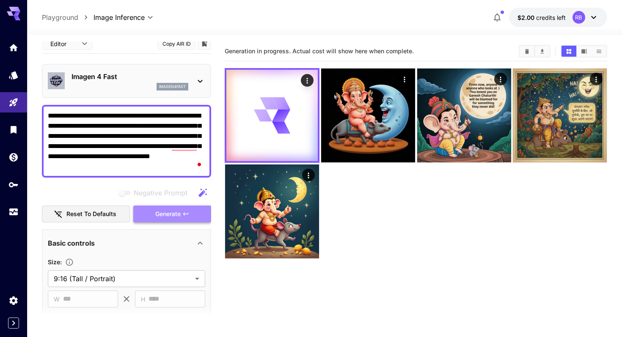
click at [169, 210] on span "Generate" at bounding box center [167, 214] width 25 height 11
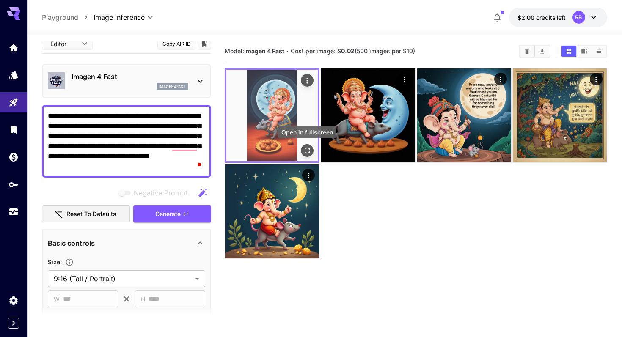
click at [302, 147] on button "Open in fullscreen" at bounding box center [307, 150] width 13 height 13
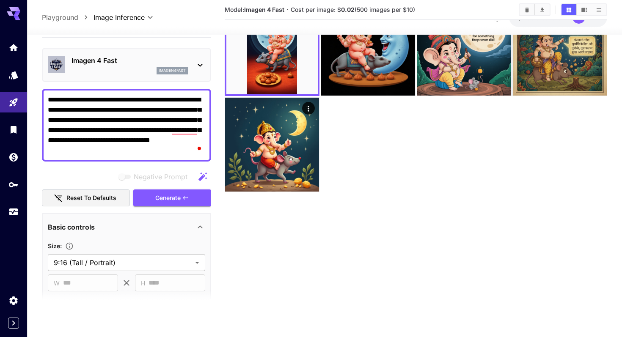
scroll to position [0, 0]
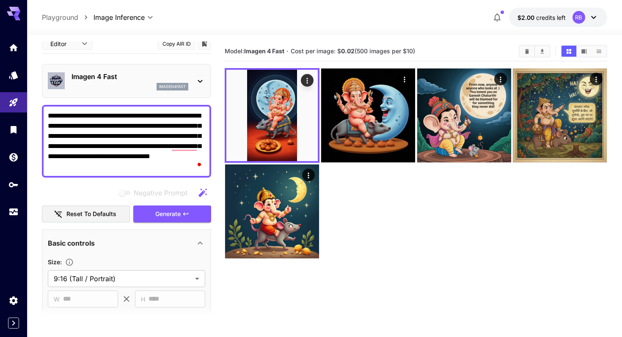
click at [426, 219] on div at bounding box center [416, 163] width 383 height 191
click at [433, 53] on section "Model: Imagen 4 Fast · Cost per image: $ 0.02 (500 images per $10)" at bounding box center [369, 51] width 288 height 10
click at [152, 76] on p "Imagen 4 Fast" at bounding box center [130, 77] width 117 height 10
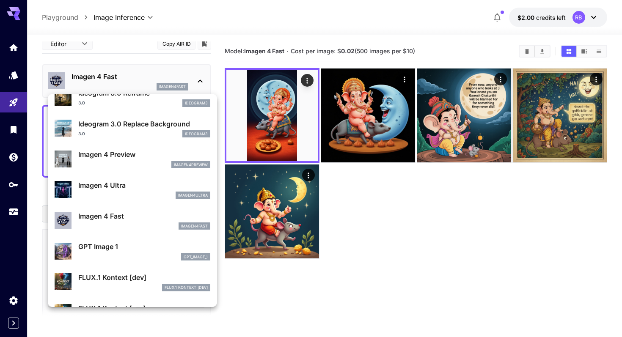
scroll to position [357, 0]
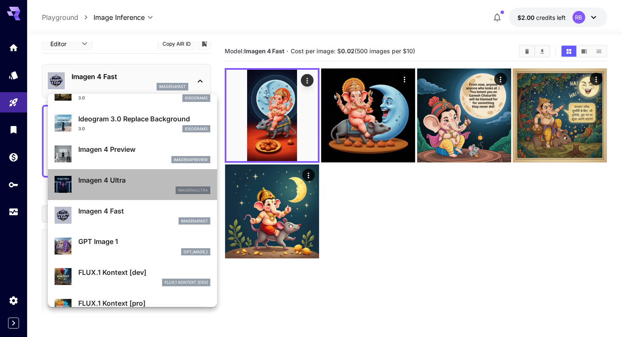
click at [130, 188] on div "imagen4ultra" at bounding box center [144, 191] width 132 height 8
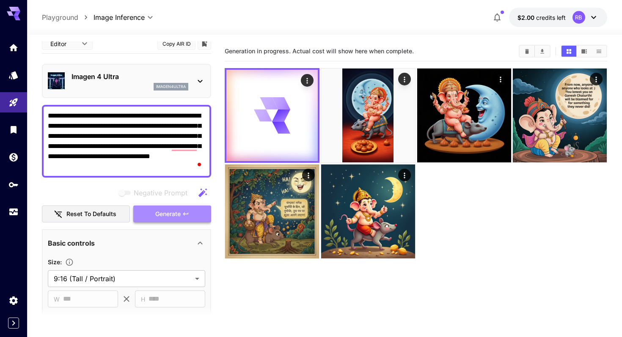
click at [166, 214] on span "Generate" at bounding box center [167, 214] width 25 height 11
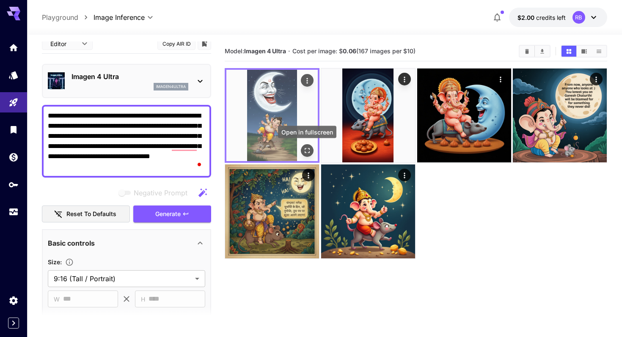
click at [308, 150] on icon "Open in fullscreen" at bounding box center [307, 151] width 8 height 8
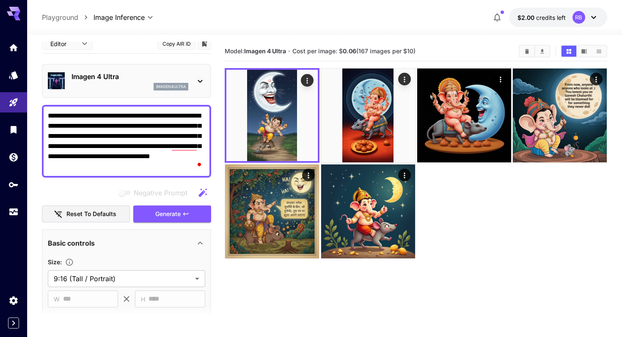
click at [113, 59] on div "**********" at bounding box center [126, 234] width 169 height 401
click at [110, 81] on p "Imagen 4 Ultra" at bounding box center [130, 77] width 117 height 10
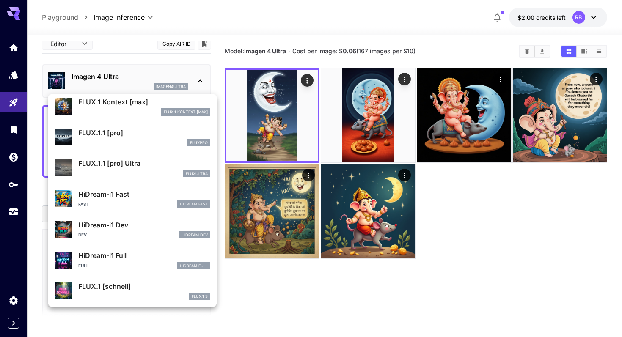
scroll to position [581, 0]
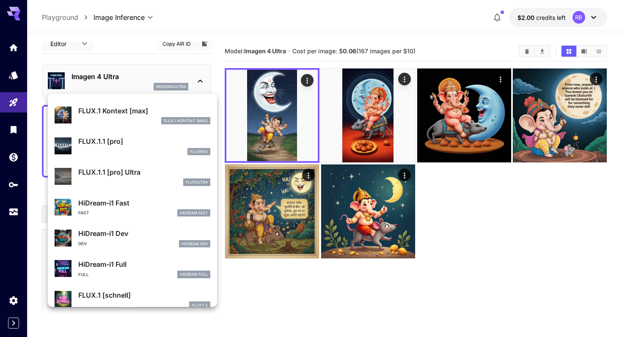
click at [440, 232] on div at bounding box center [311, 168] width 622 height 337
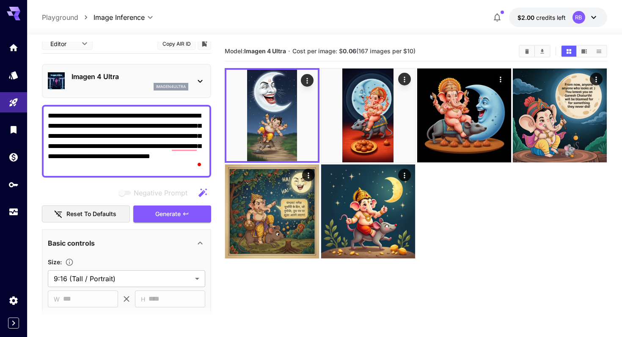
click at [186, 80] on p "Imagen 4 Ultra" at bounding box center [130, 77] width 117 height 10
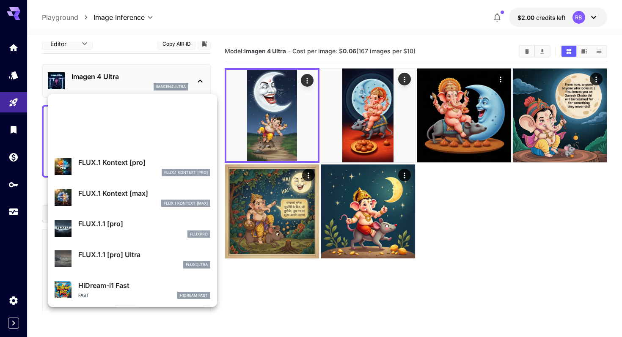
scroll to position [654, 0]
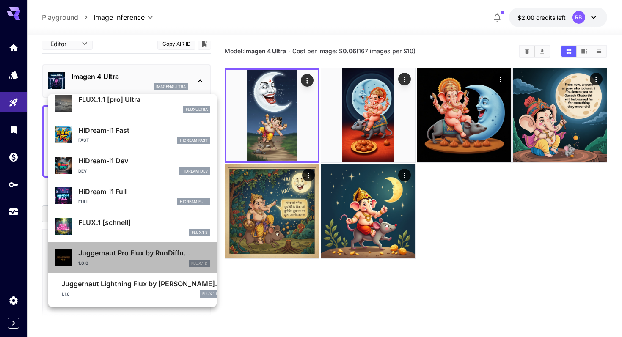
click at [136, 254] on p "Juggernaut Pro Flux by RunDiffu..." at bounding box center [144, 253] width 132 height 10
type input "**********"
type input "****"
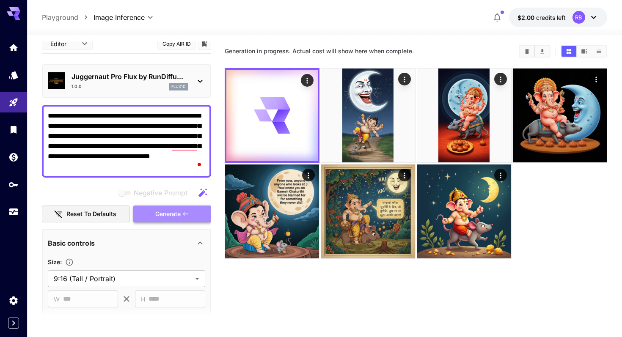
click at [182, 210] on button "Generate" at bounding box center [172, 214] width 78 height 17
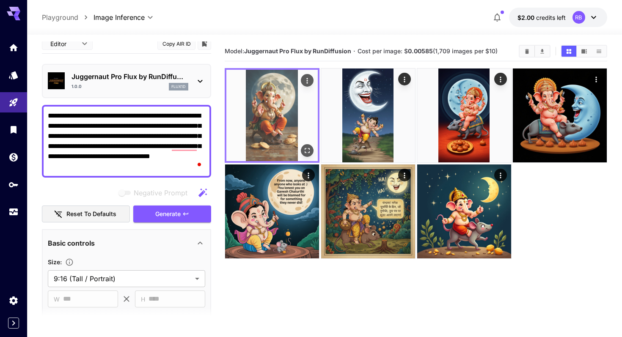
click at [308, 149] on icon "Open in fullscreen" at bounding box center [307, 150] width 5 height 5
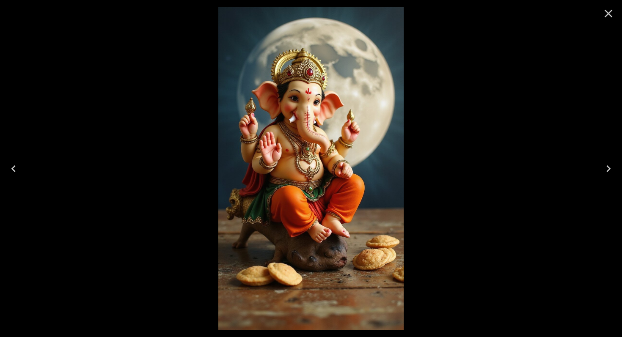
click at [609, 17] on icon "Close" at bounding box center [609, 14] width 14 height 14
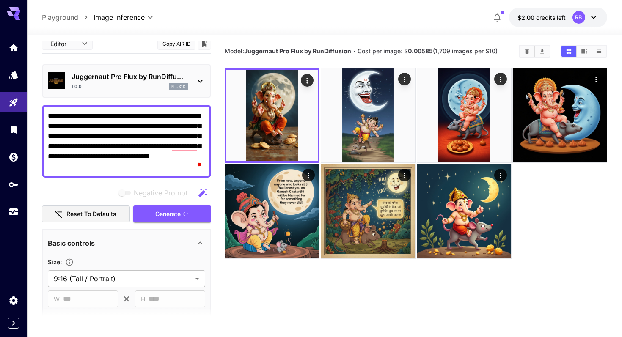
click at [448, 262] on section "Model: Juggernaut Pro Flux by RunDiffusion · Cost per image: $ 0.00585 (1,709 i…" at bounding box center [416, 209] width 383 height 337
click at [589, 277] on section "Model: Juggernaut Pro Flux by RunDiffusion · Cost per image: $ 0.00585 (1,709 i…" at bounding box center [416, 209] width 383 height 337
click at [561, 252] on div at bounding box center [416, 163] width 383 height 191
drag, startPoint x: 408, startPoint y: 51, endPoint x: 433, endPoint y: 52, distance: 25.4
click at [433, 52] on span "Cost per image: $ 0.00585 (1,709 images per $10)" at bounding box center [428, 50] width 140 height 7
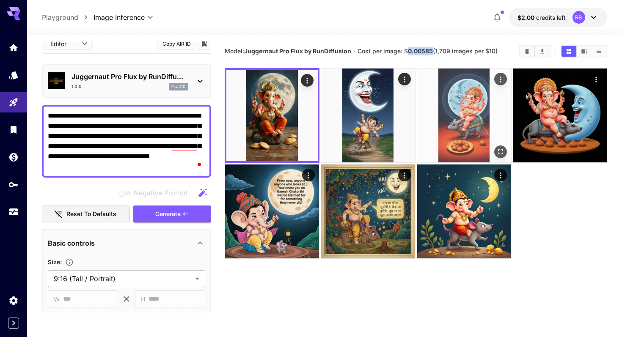
copy b "0.00585"
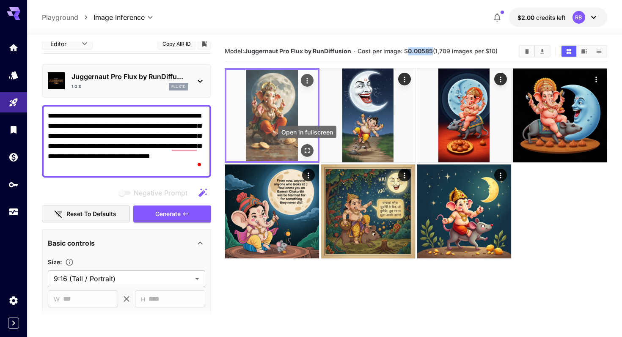
click at [309, 147] on icon "Open in fullscreen" at bounding box center [307, 151] width 8 height 8
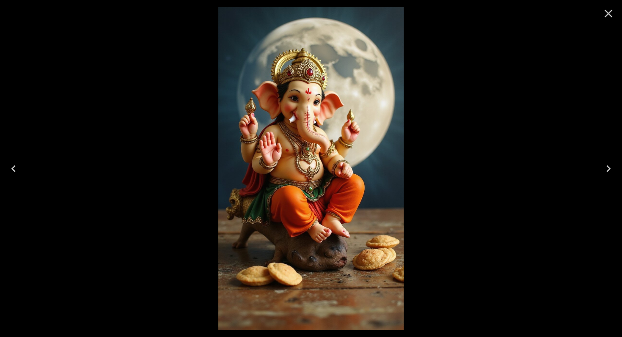
click at [619, 13] on div at bounding box center [608, 13] width 27 height 27
click at [611, 13] on icon "Close" at bounding box center [609, 14] width 14 height 14
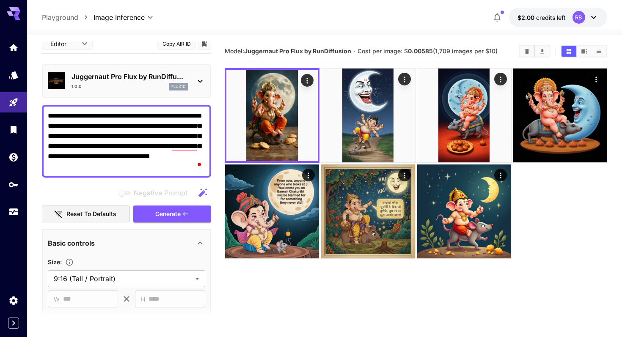
click at [550, 230] on div at bounding box center [416, 163] width 383 height 191
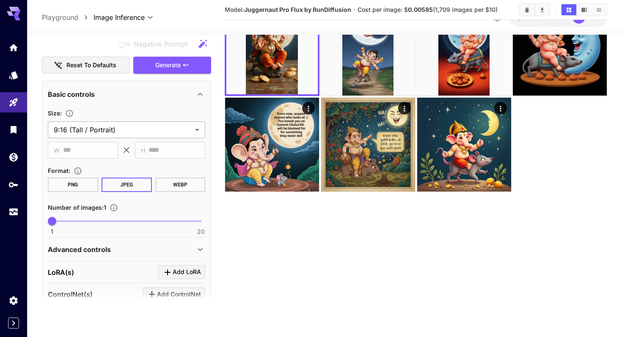
scroll to position [271, 0]
